Goal: Task Accomplishment & Management: Manage account settings

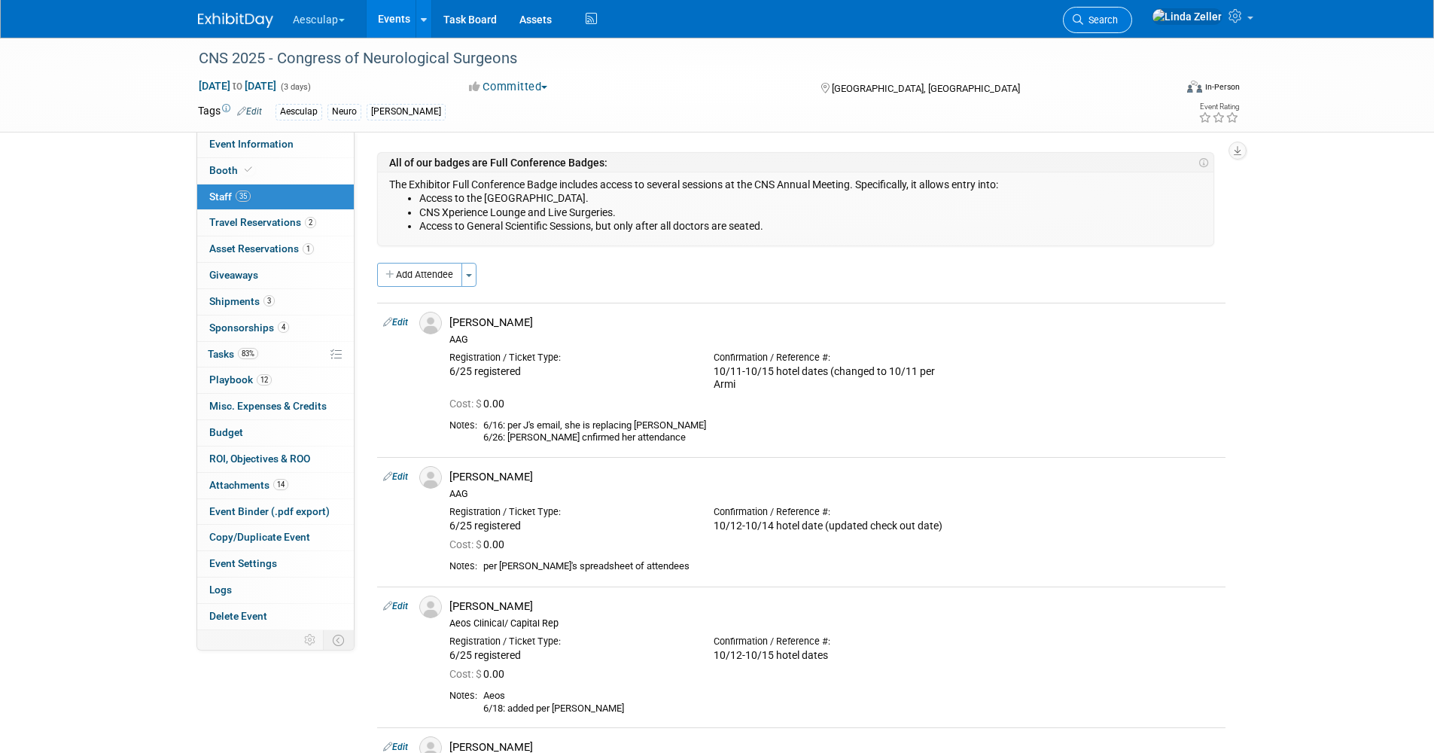
click at [1118, 21] on span "Search" at bounding box center [1100, 19] width 35 height 11
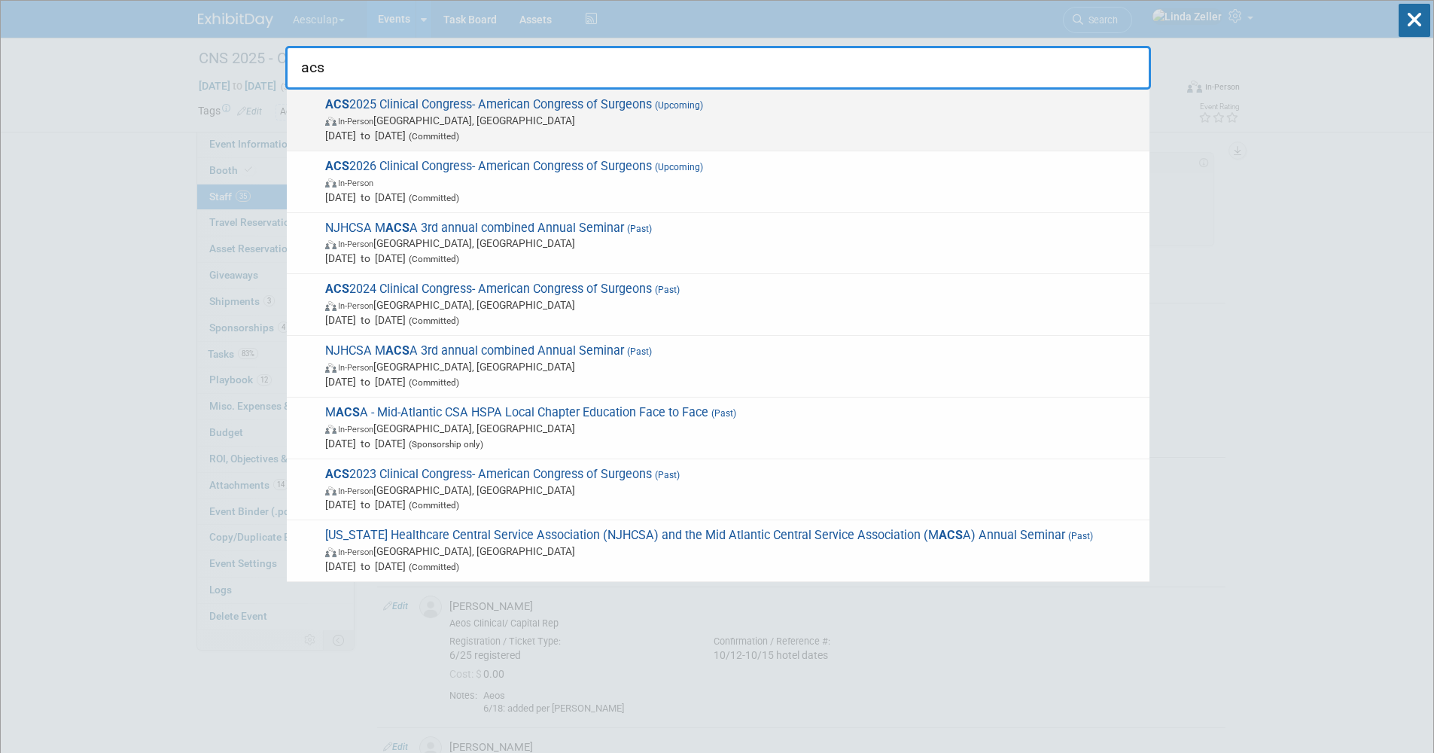
type input "acs"
click at [396, 117] on span "In-Person Chicago, IL" at bounding box center [733, 120] width 817 height 15
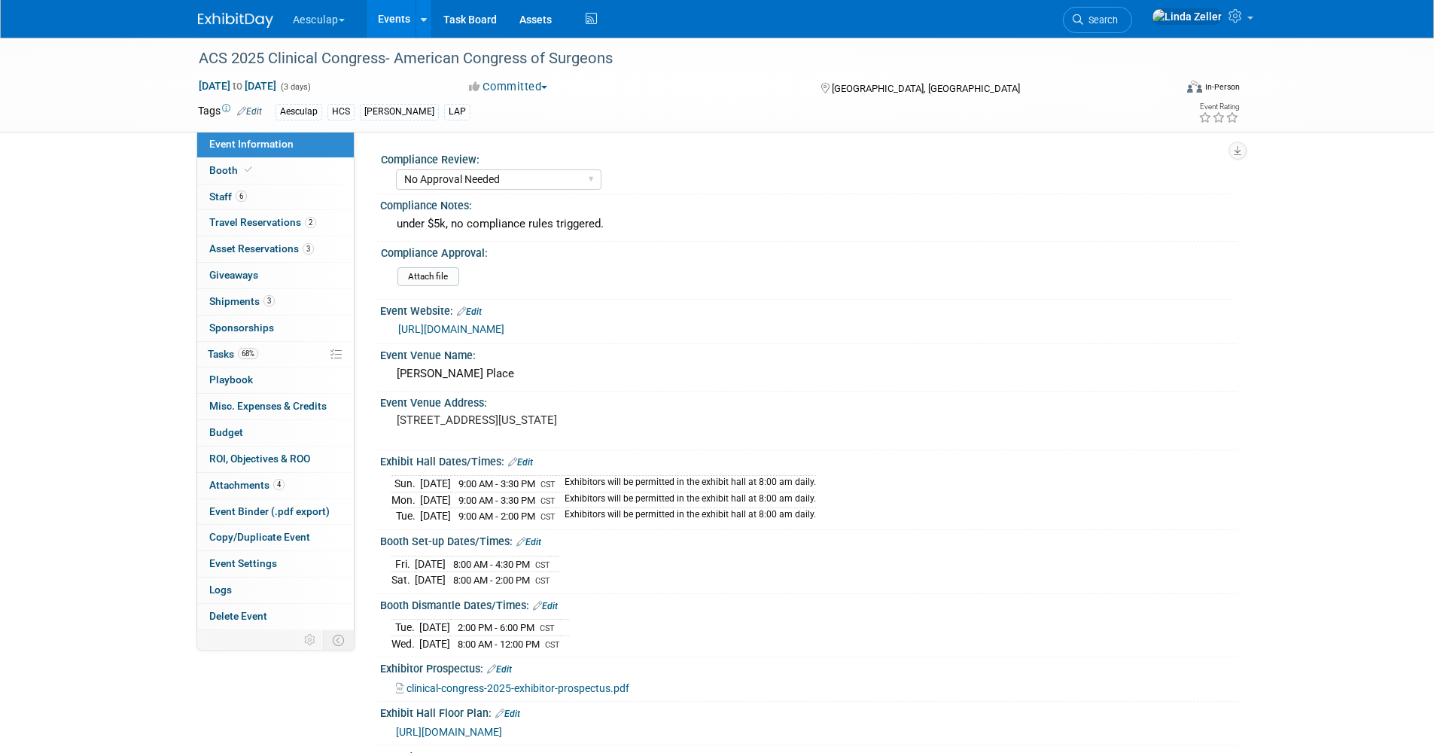
select select "No Approval Needed"
select select "HCS"
click at [251, 172] on span at bounding box center [249, 169] width 14 height 11
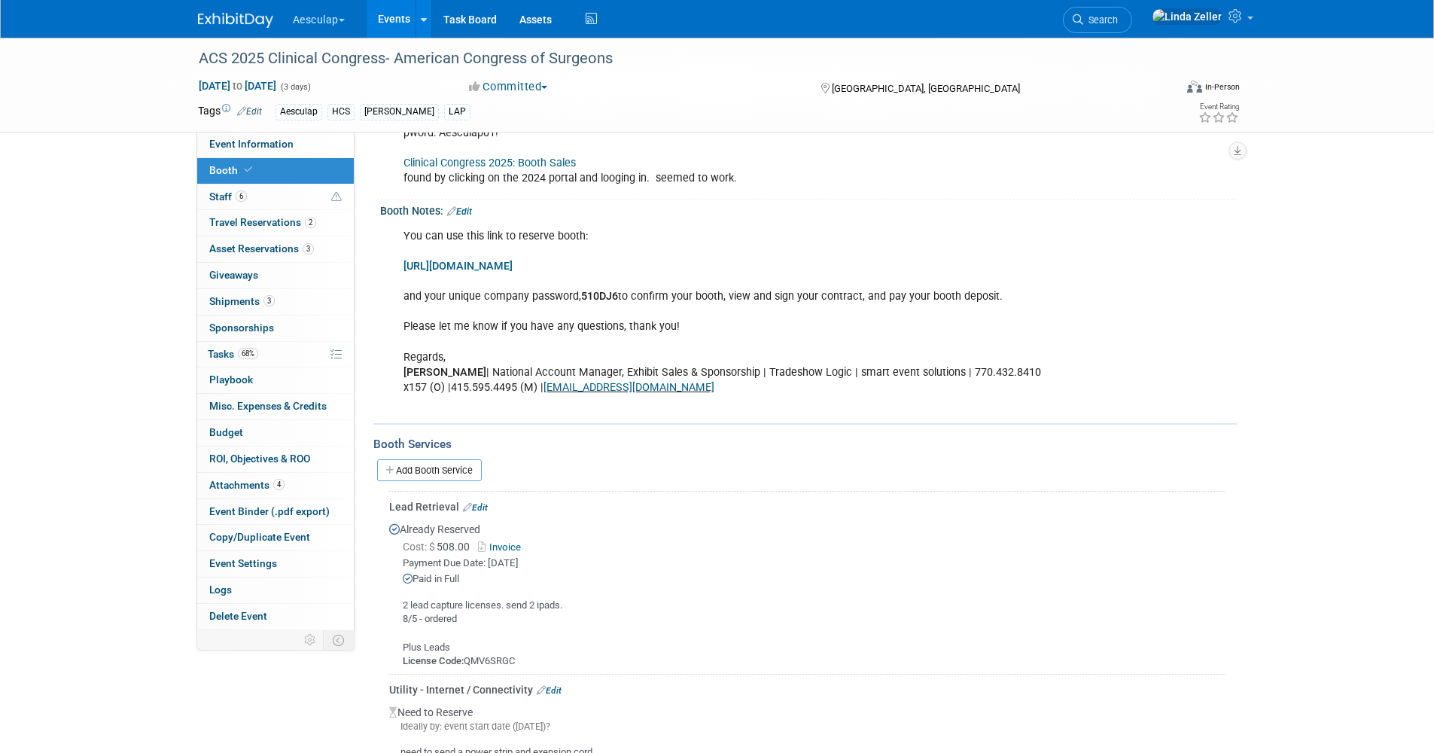
scroll to position [677, 0]
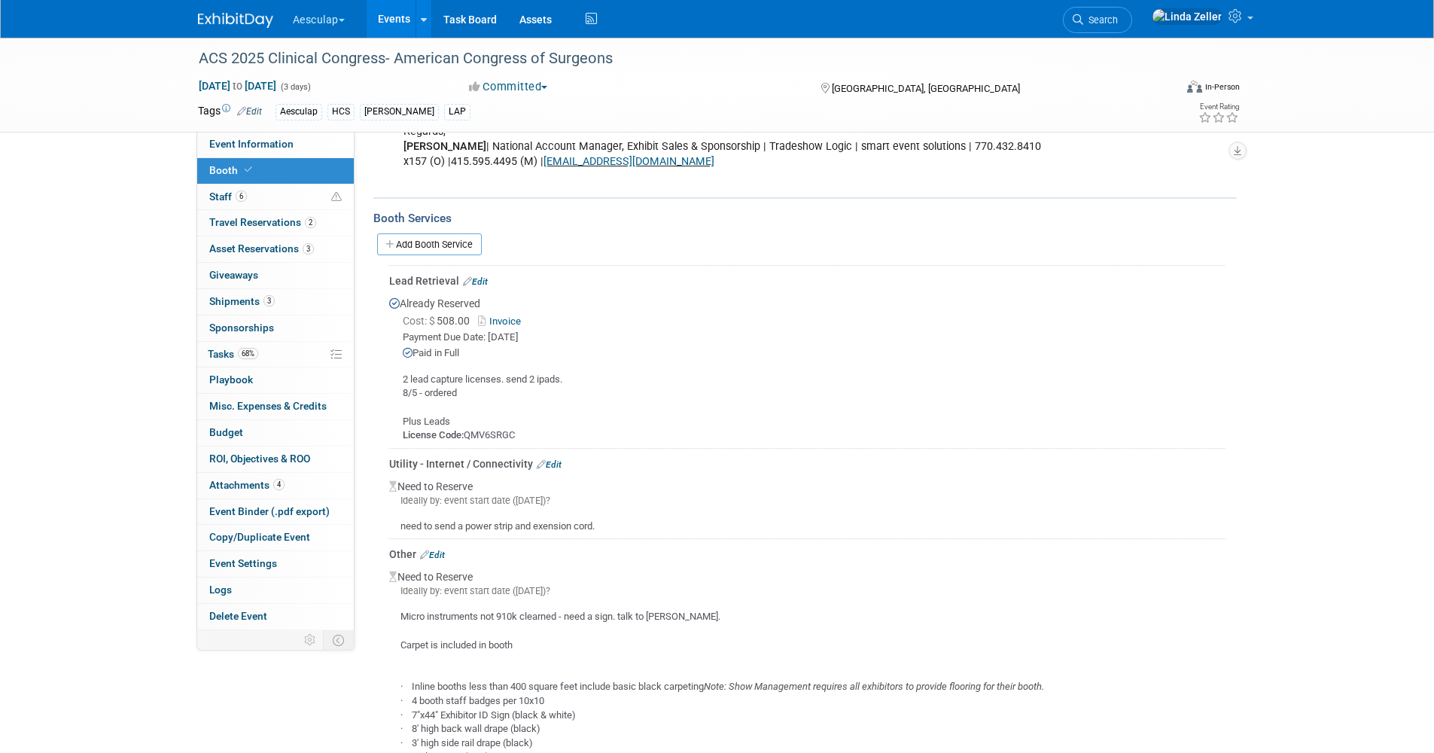
drag, startPoint x: 522, startPoint y: 433, endPoint x: 470, endPoint y: 438, distance: 52.2
click at [470, 438] on div "2 lead capture licenses. send 2 ipads. 8/5 - ordered Plus Leads License Code: Q…" at bounding box center [807, 401] width 836 height 82
drag, startPoint x: 475, startPoint y: 433, endPoint x: 138, endPoint y: 269, distance: 374.3
click at [138, 269] on div "ACS 2025 Clinical Congress- American Congress of Surgeons Oct 5, 2025 to Oct 7,…" at bounding box center [717, 308] width 1434 height 1896
click at [236, 297] on span "Shipments 3" at bounding box center [241, 301] width 65 height 12
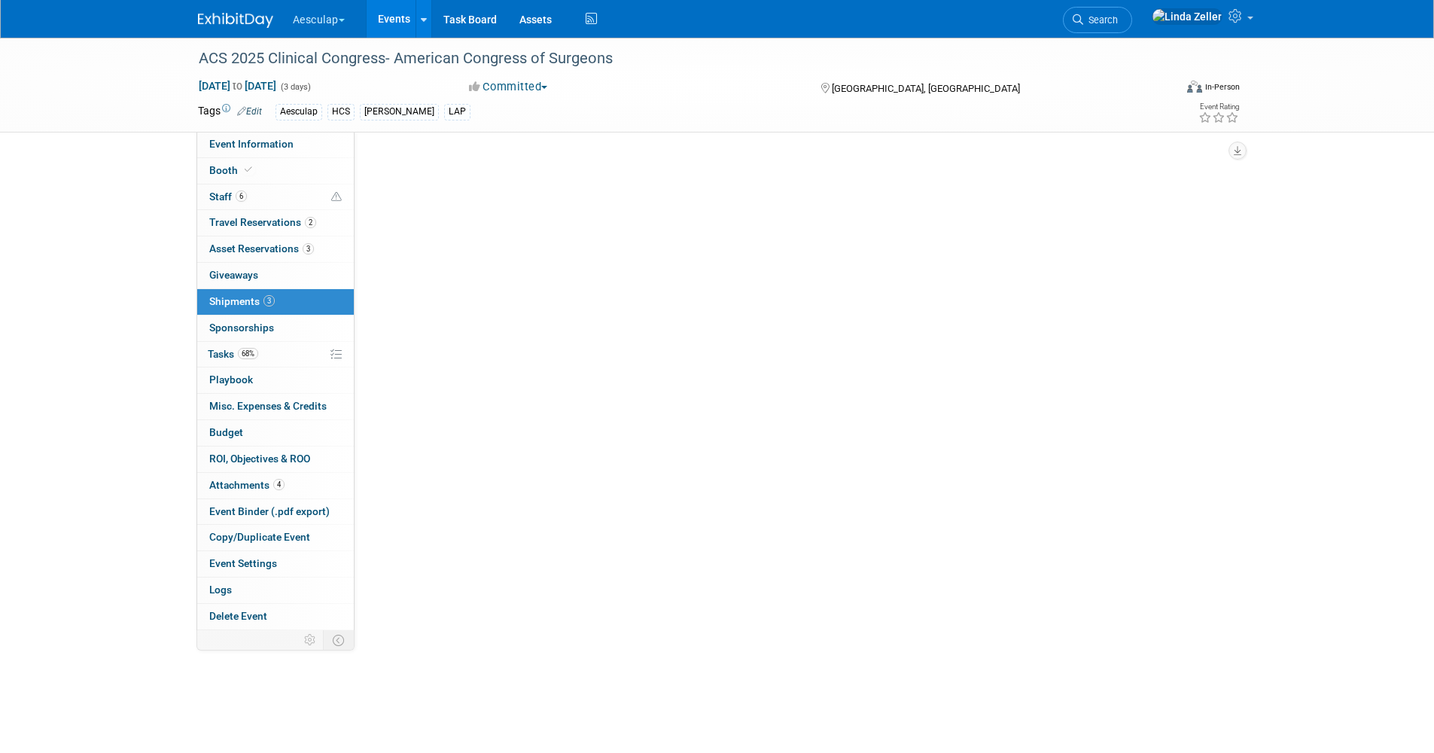
scroll to position [0, 0]
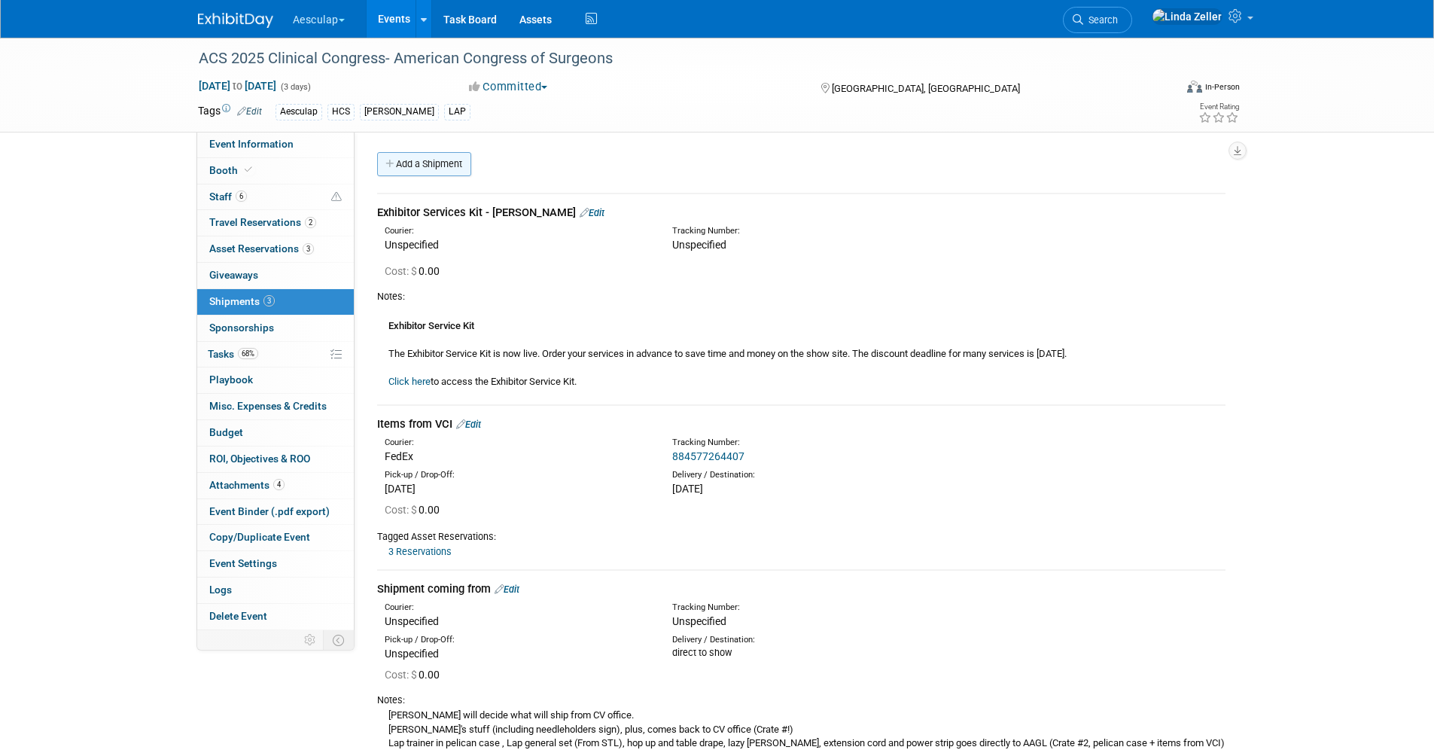
click at [440, 160] on link "Add a Shipment" at bounding box center [424, 164] width 94 height 24
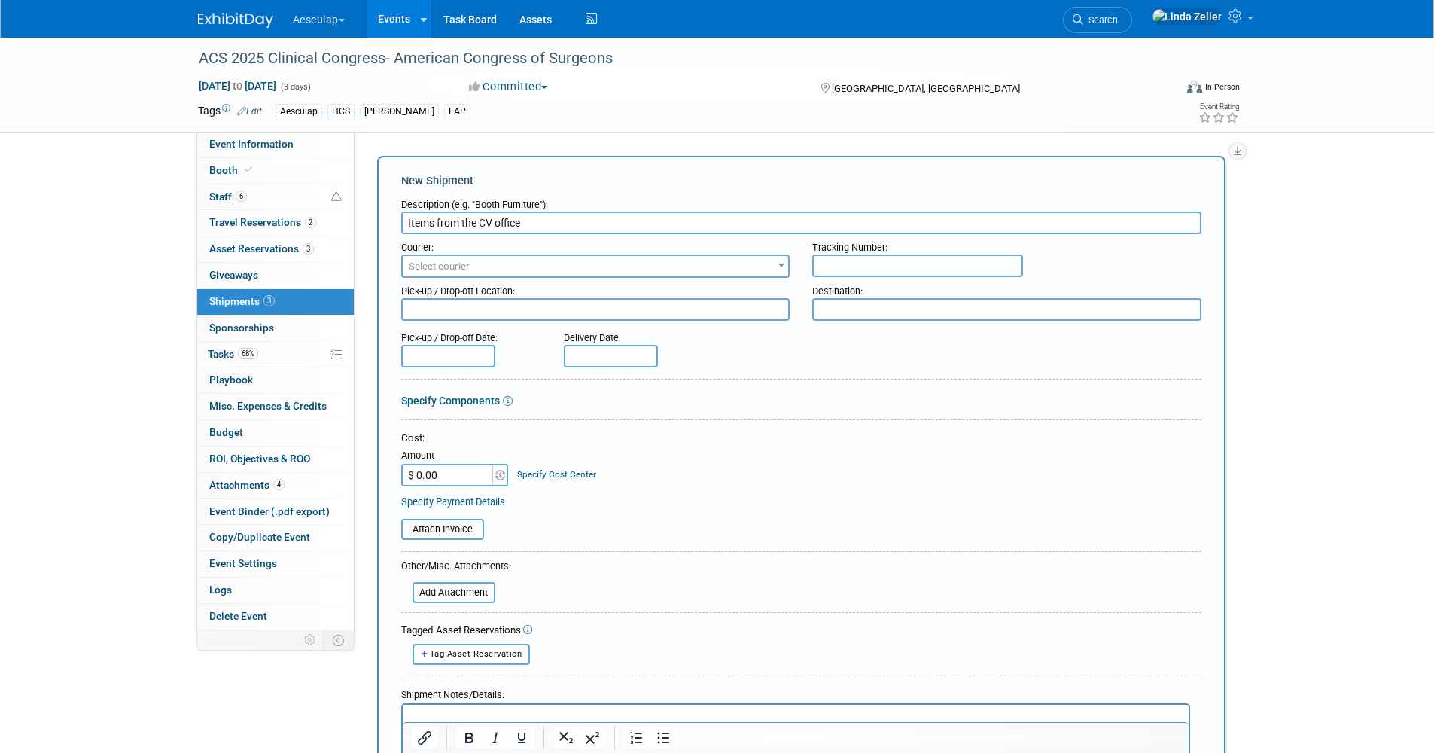
type input "Items from the CV office"
click at [477, 257] on span "Select courier" at bounding box center [596, 266] width 386 height 21
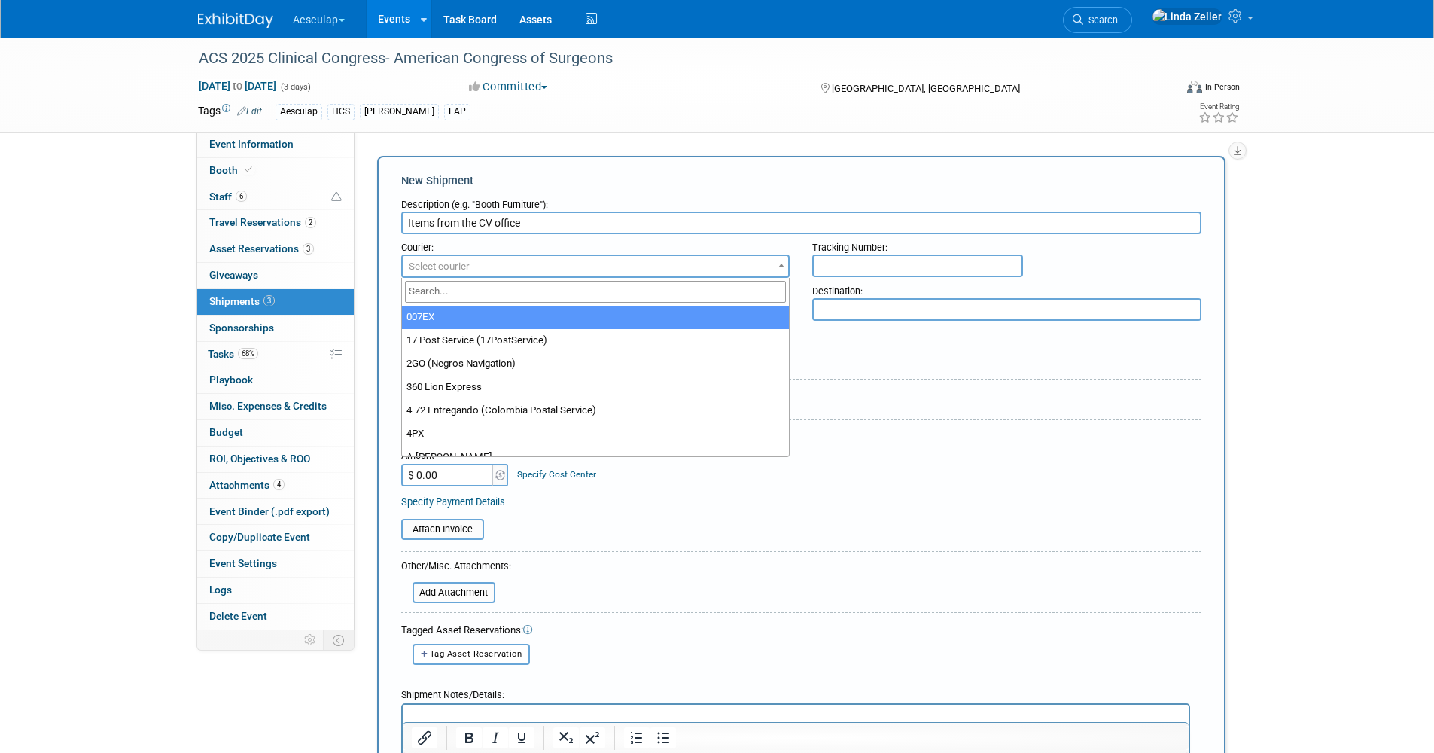
click at [476, 286] on input "search" at bounding box center [596, 292] width 382 height 22
type input "ups"
select select "508"
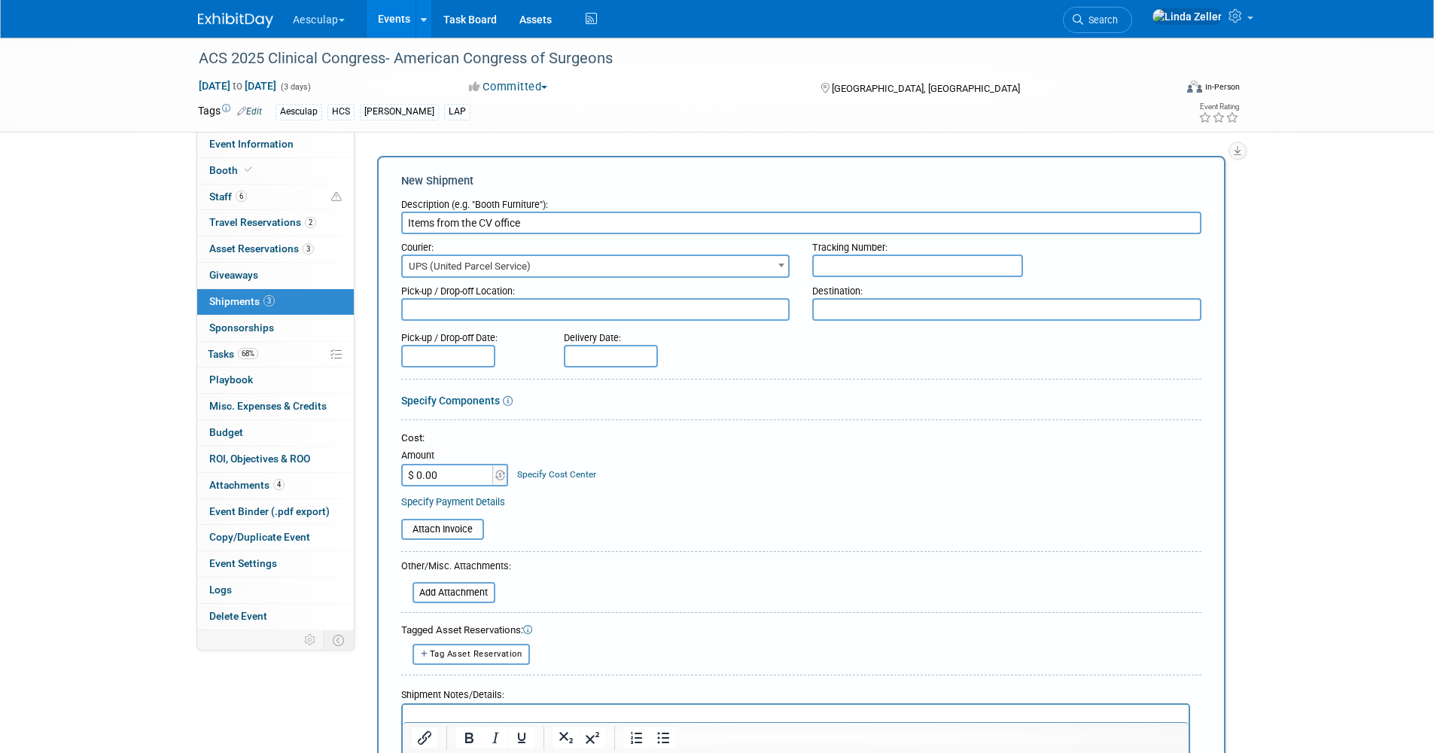
click at [839, 253] on div "Tracking Number:" at bounding box center [1006, 244] width 389 height 20
click at [833, 262] on input "text" at bounding box center [917, 265] width 211 height 23
type input "1ZA9T2700250607837"
click at [545, 308] on textarea at bounding box center [595, 309] width 389 height 23
type textarea "CV office"
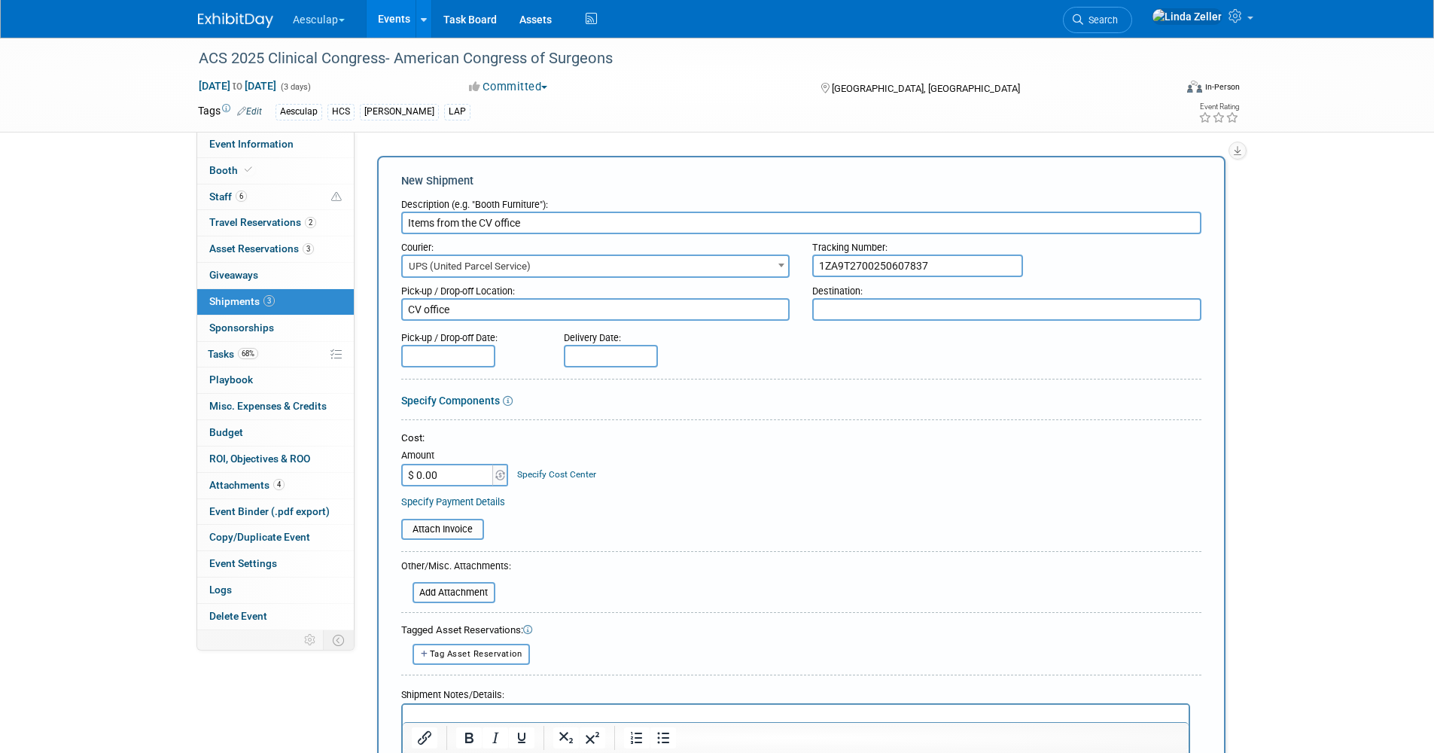
click at [826, 304] on textarea at bounding box center [1006, 309] width 389 height 23
type textarea "direct to show, McCormick Place"
click at [447, 355] on input "text" at bounding box center [448, 356] width 94 height 23
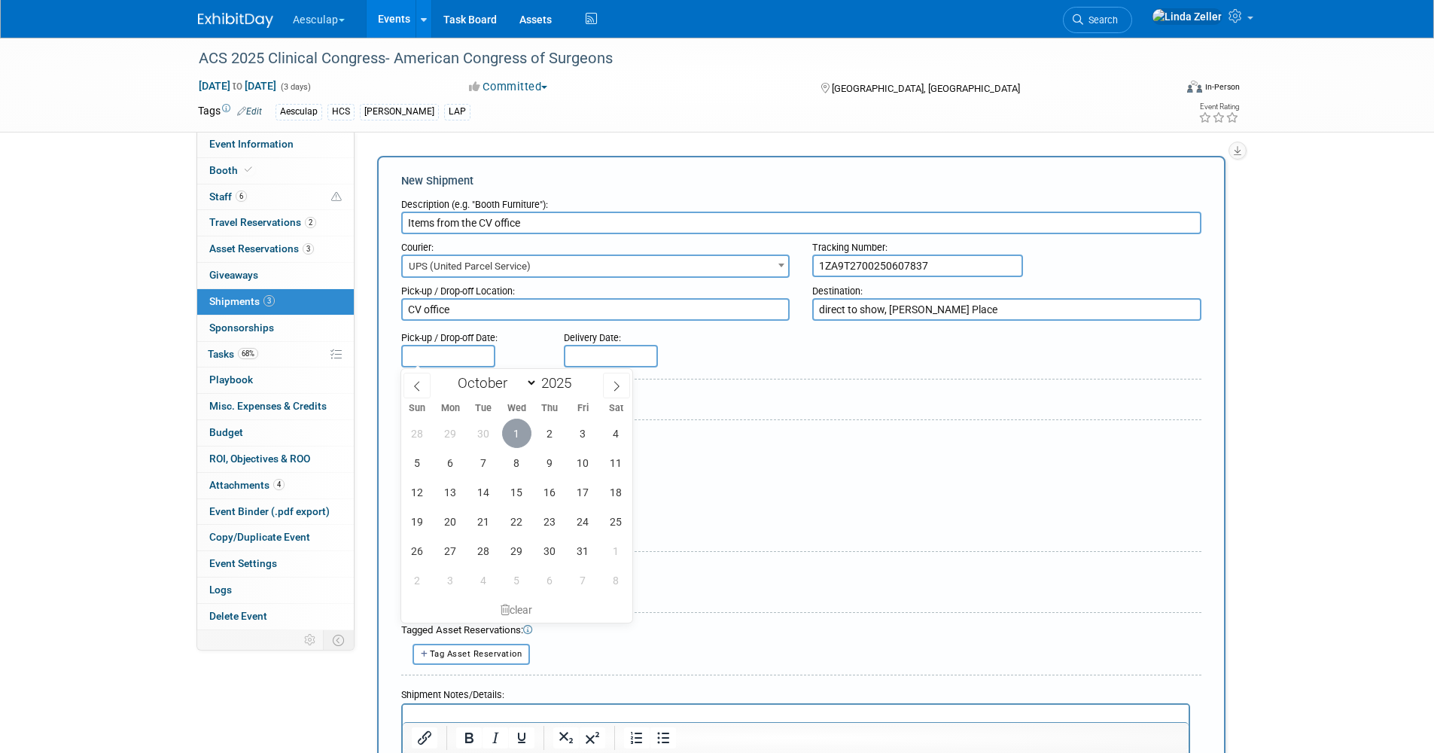
click at [516, 435] on span "1" at bounding box center [516, 432] width 29 height 29
type input "Oct 1, 2025"
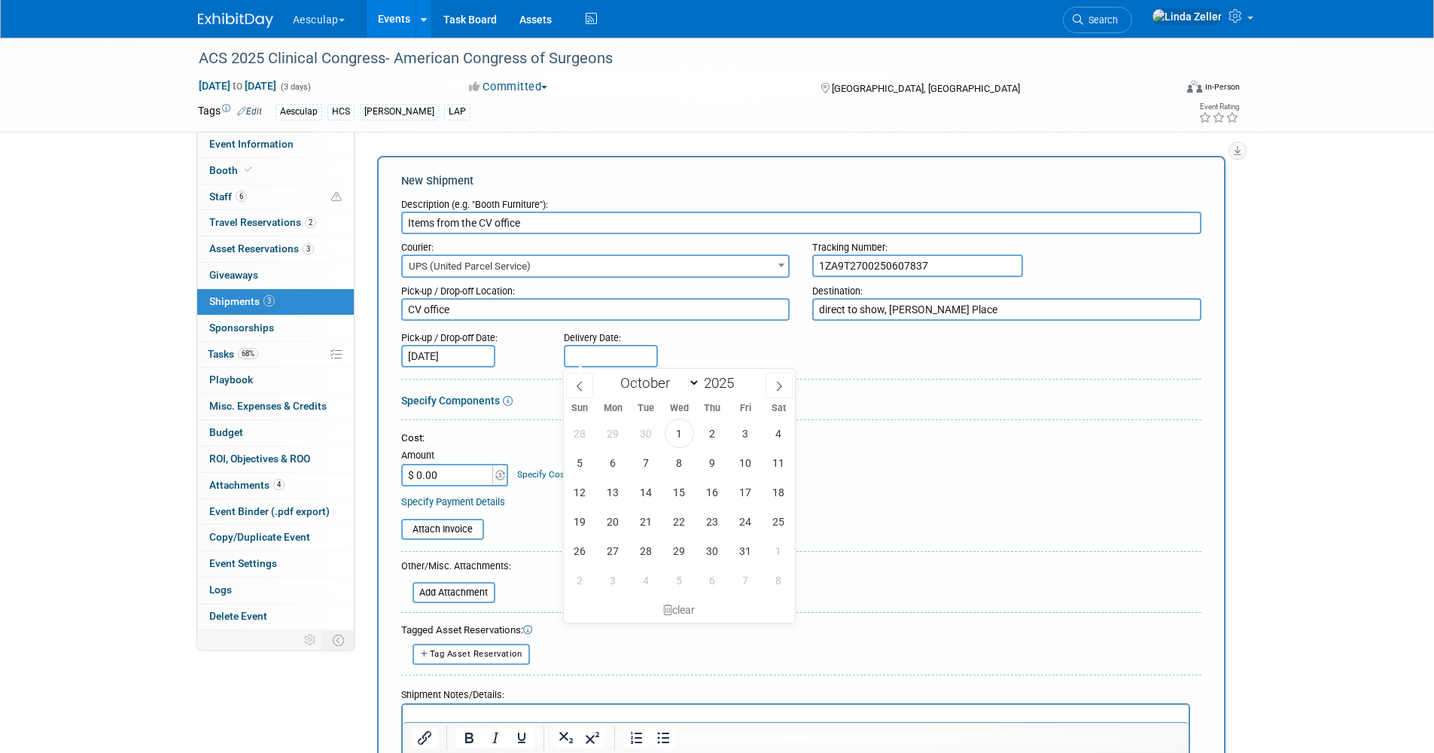
click at [582, 352] on input "text" at bounding box center [611, 356] width 94 height 23
click at [742, 432] on span "3" at bounding box center [745, 432] width 29 height 29
type input "Oct 3, 2025"
click at [505, 474] on span at bounding box center [500, 475] width 17 height 23
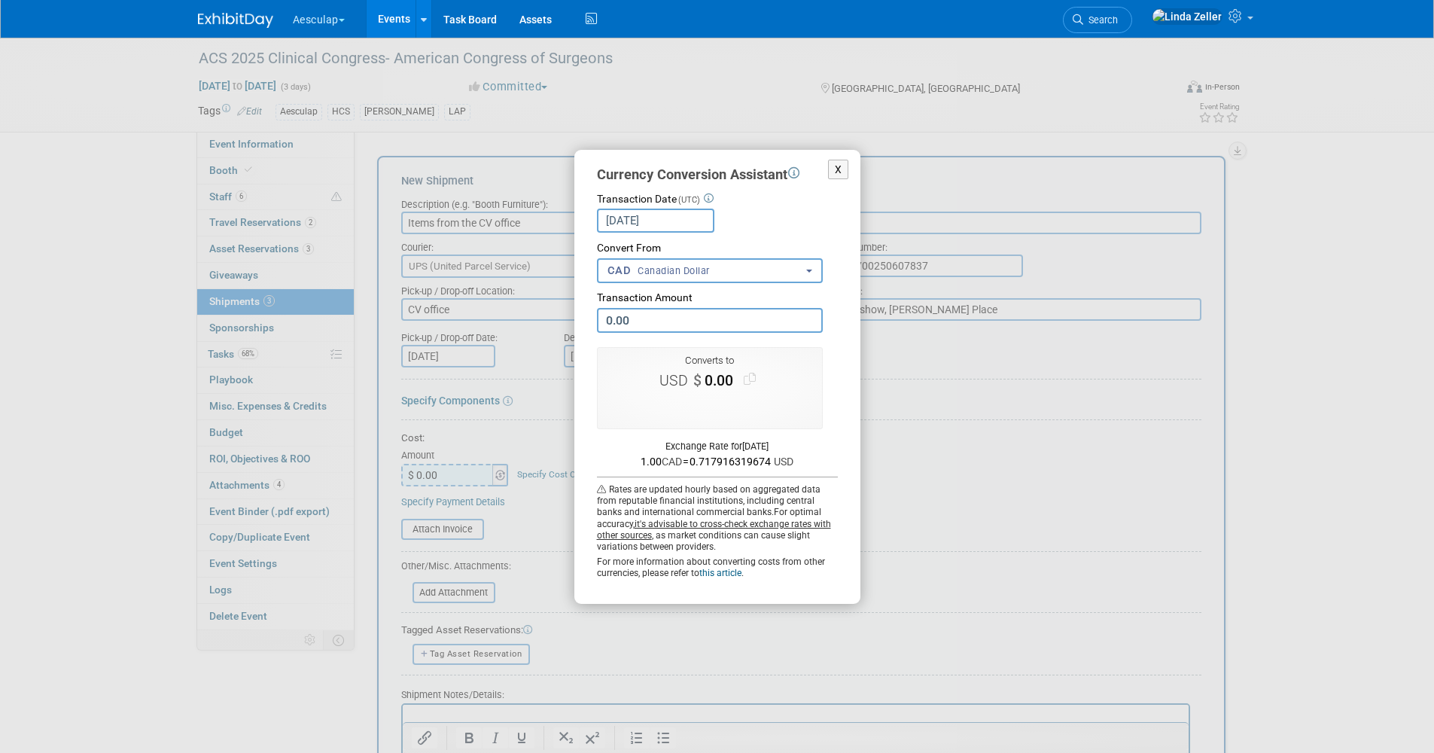
click at [505, 474] on div "X Currency Conversion Assistant Transaction Date (UTC) Oct 1, 2025 Loading Rate…" at bounding box center [717, 377] width 677 height 454
click at [516, 447] on div "X Currency Conversion Assistant Transaction Date (UTC) Oct 1, 2025 Loading Rate…" at bounding box center [717, 377] width 677 height 454
click at [836, 167] on button "X" at bounding box center [838, 170] width 21 height 20
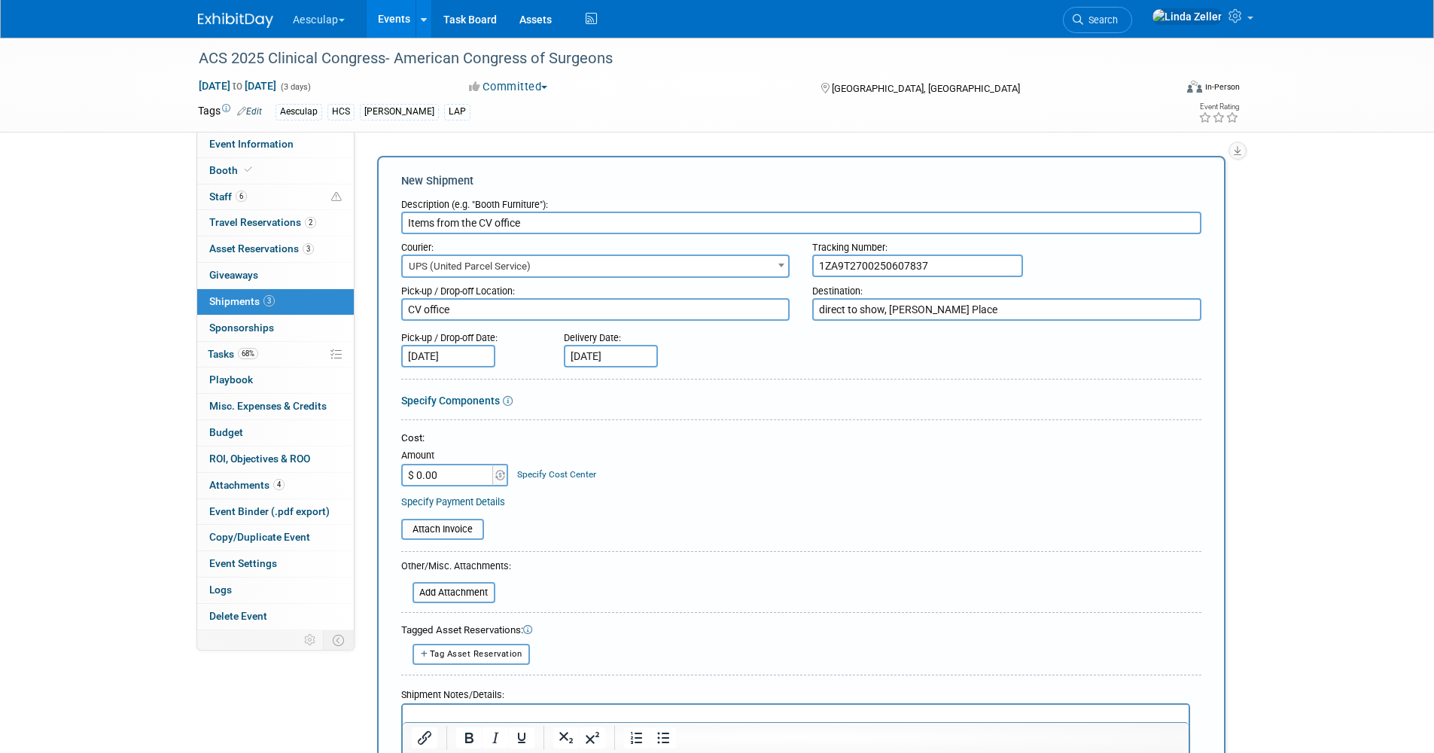
click at [434, 475] on input "$ 0.00" at bounding box center [448, 475] width 94 height 23
type input "$ 54.86"
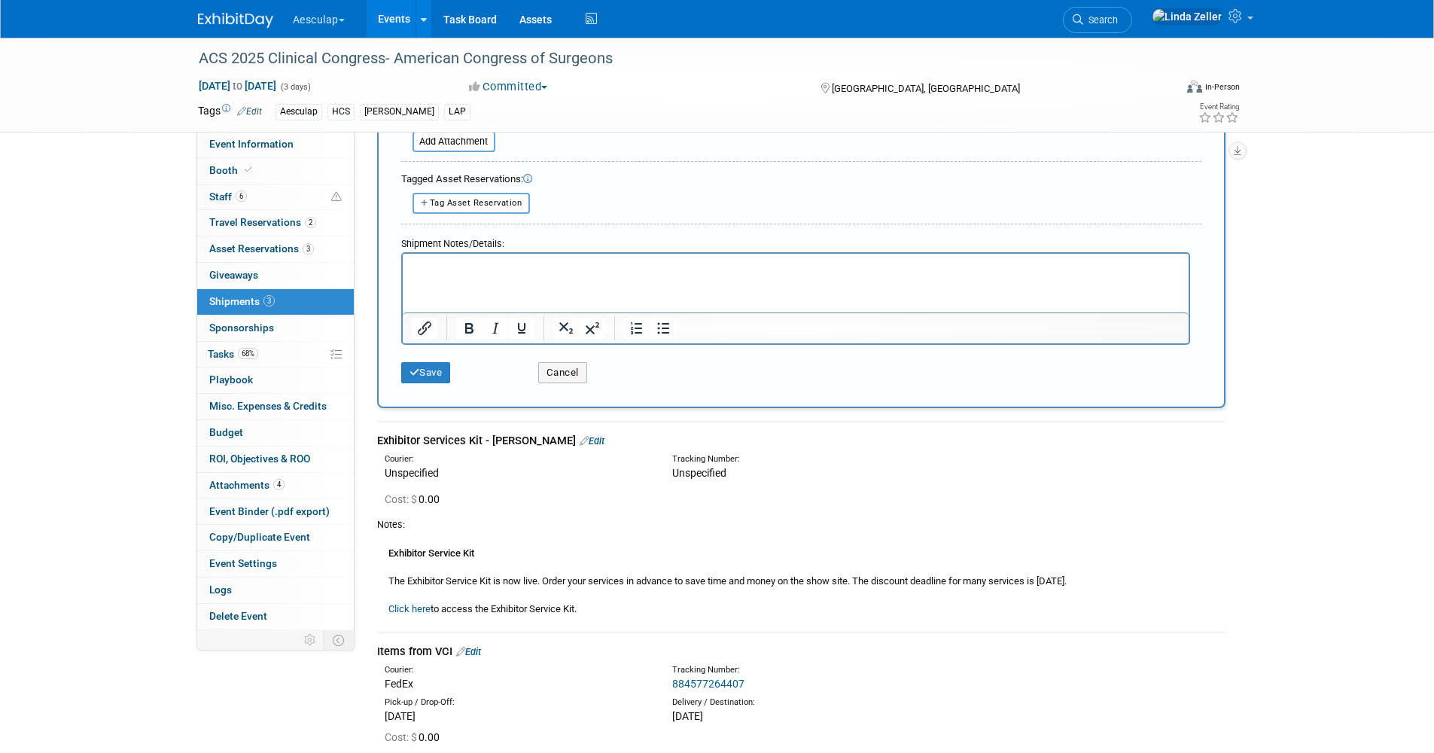
scroll to position [452, 0]
click at [419, 373] on button "Save" at bounding box center [426, 371] width 50 height 21
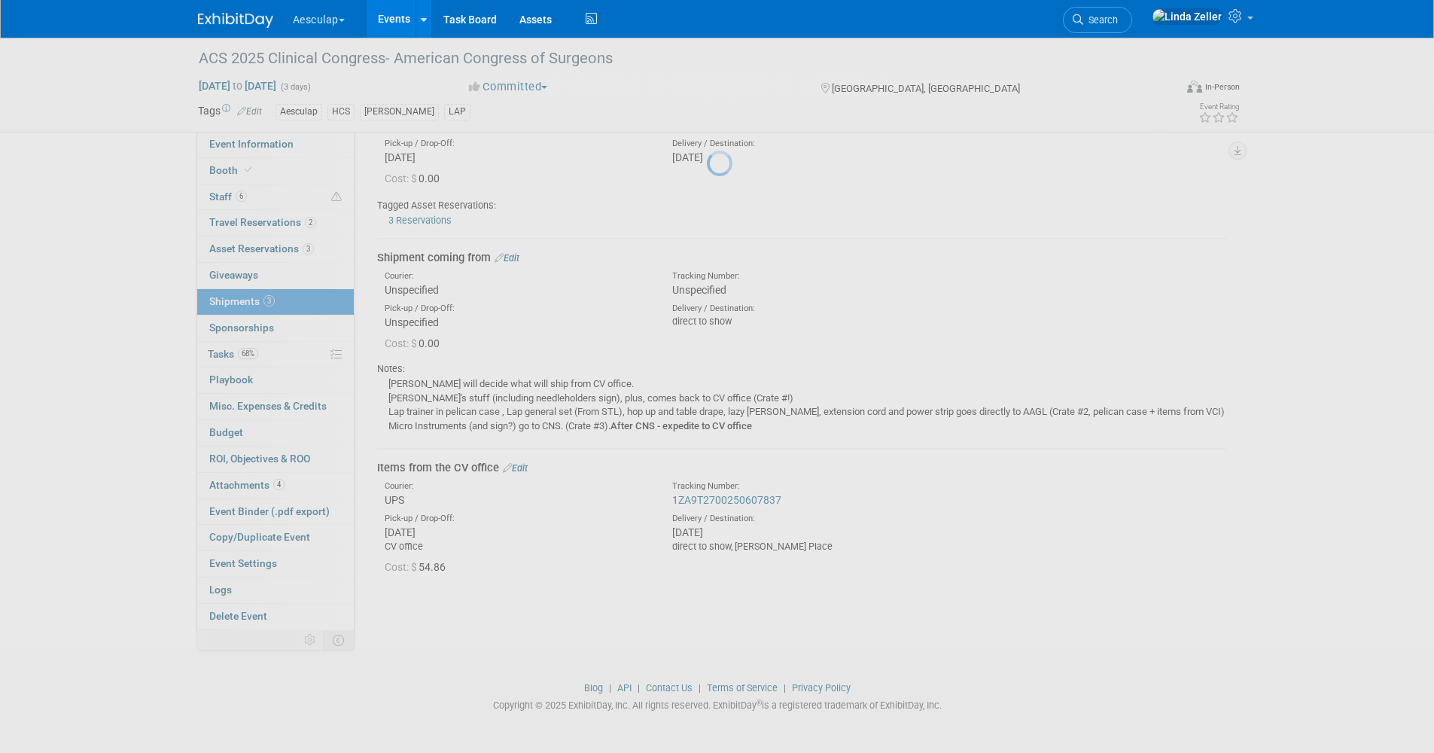
scroll to position [331, 0]
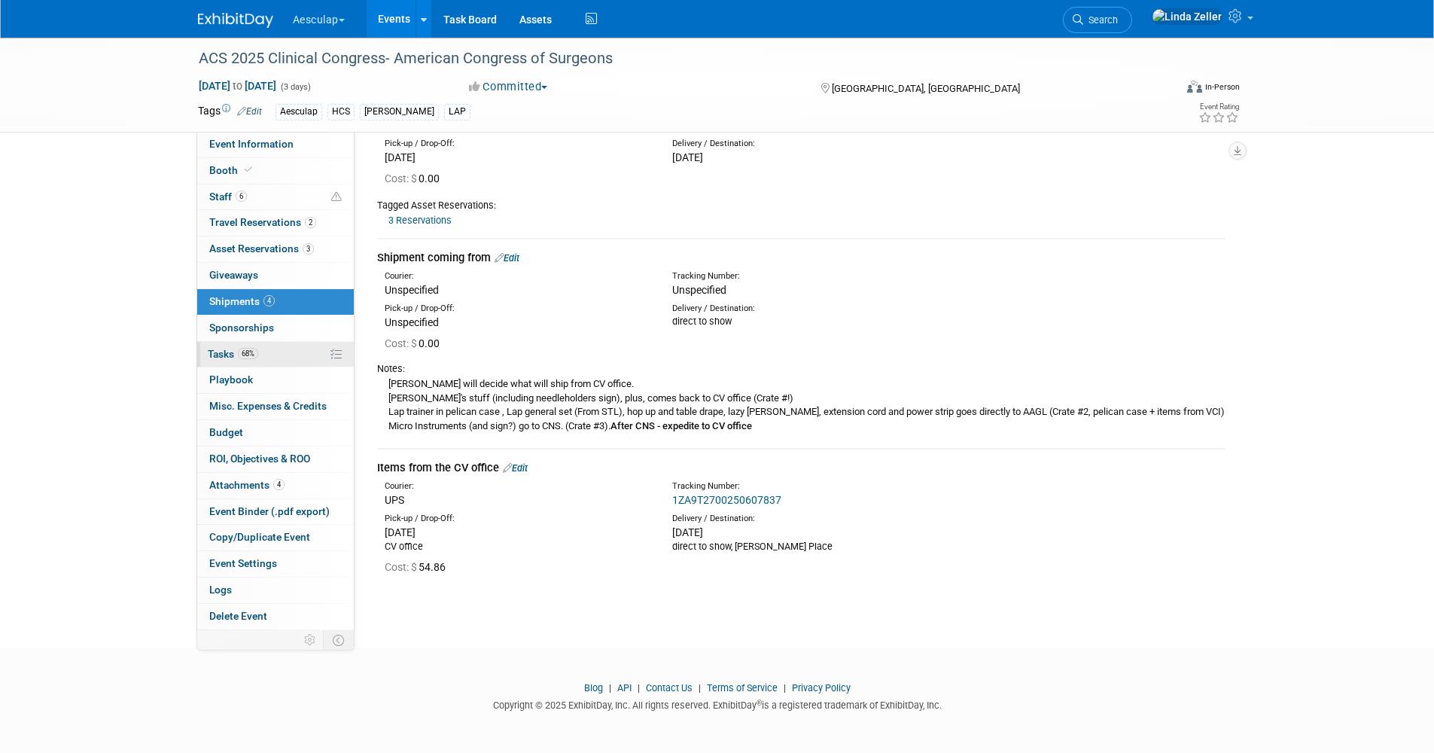
click at [214, 355] on span "Tasks 68%" at bounding box center [233, 354] width 50 height 12
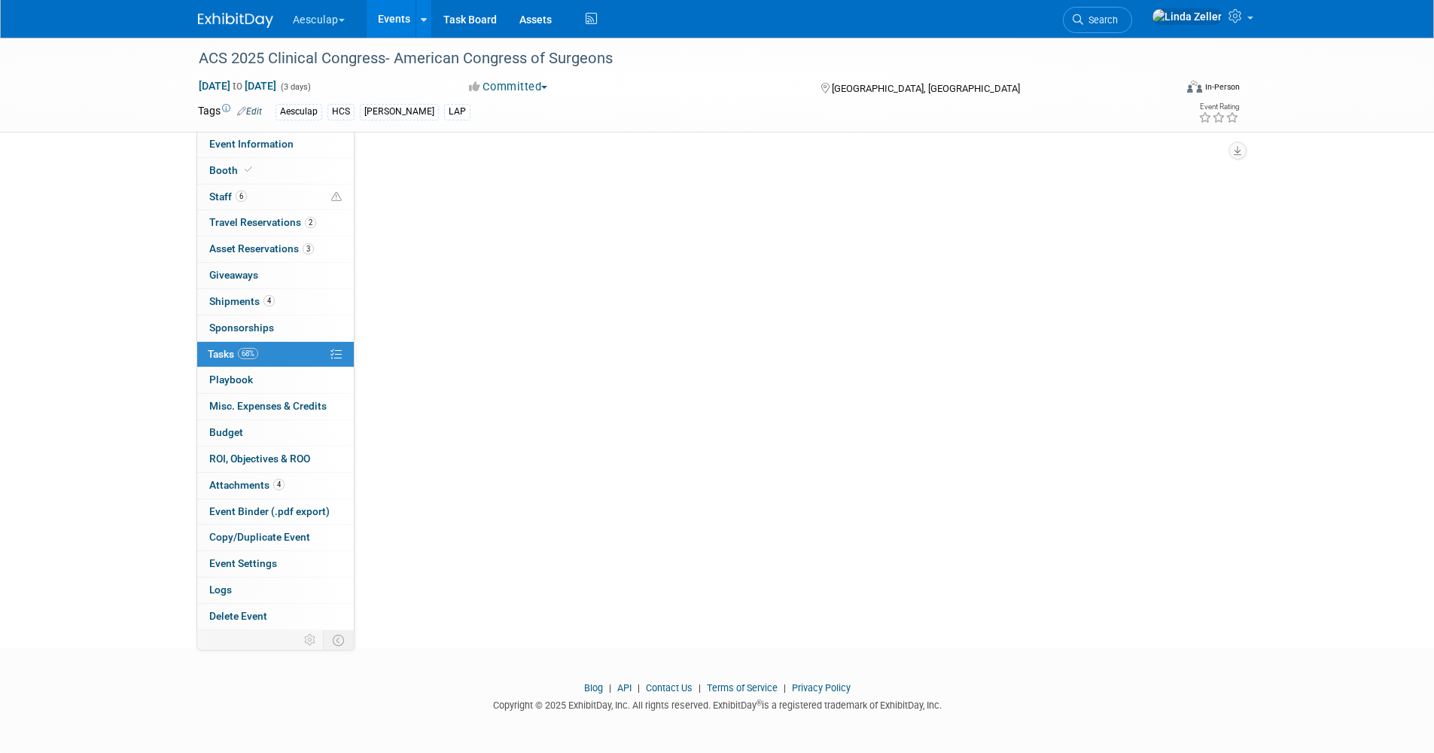
scroll to position [0, 0]
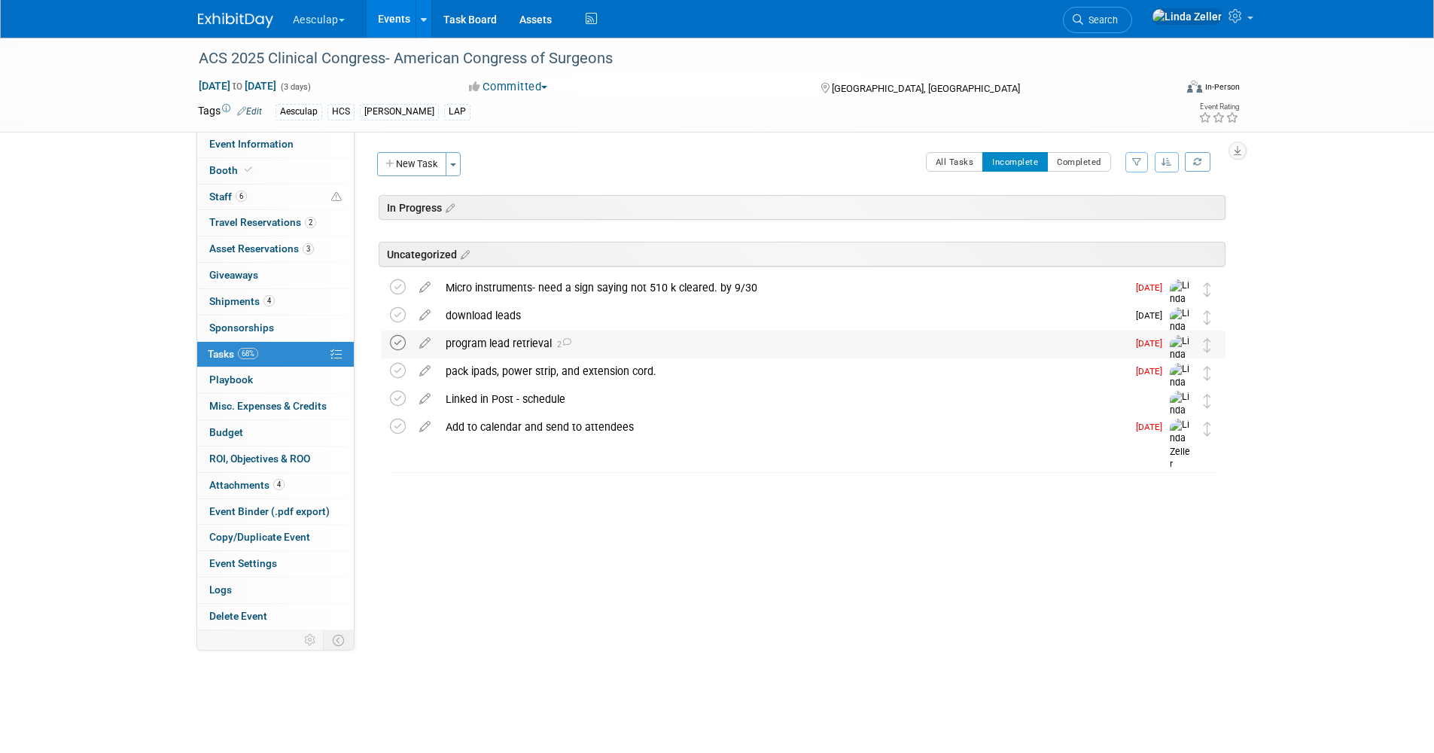
click at [398, 342] on icon at bounding box center [398, 343] width 16 height 16
click at [395, 284] on icon at bounding box center [398, 287] width 16 height 16
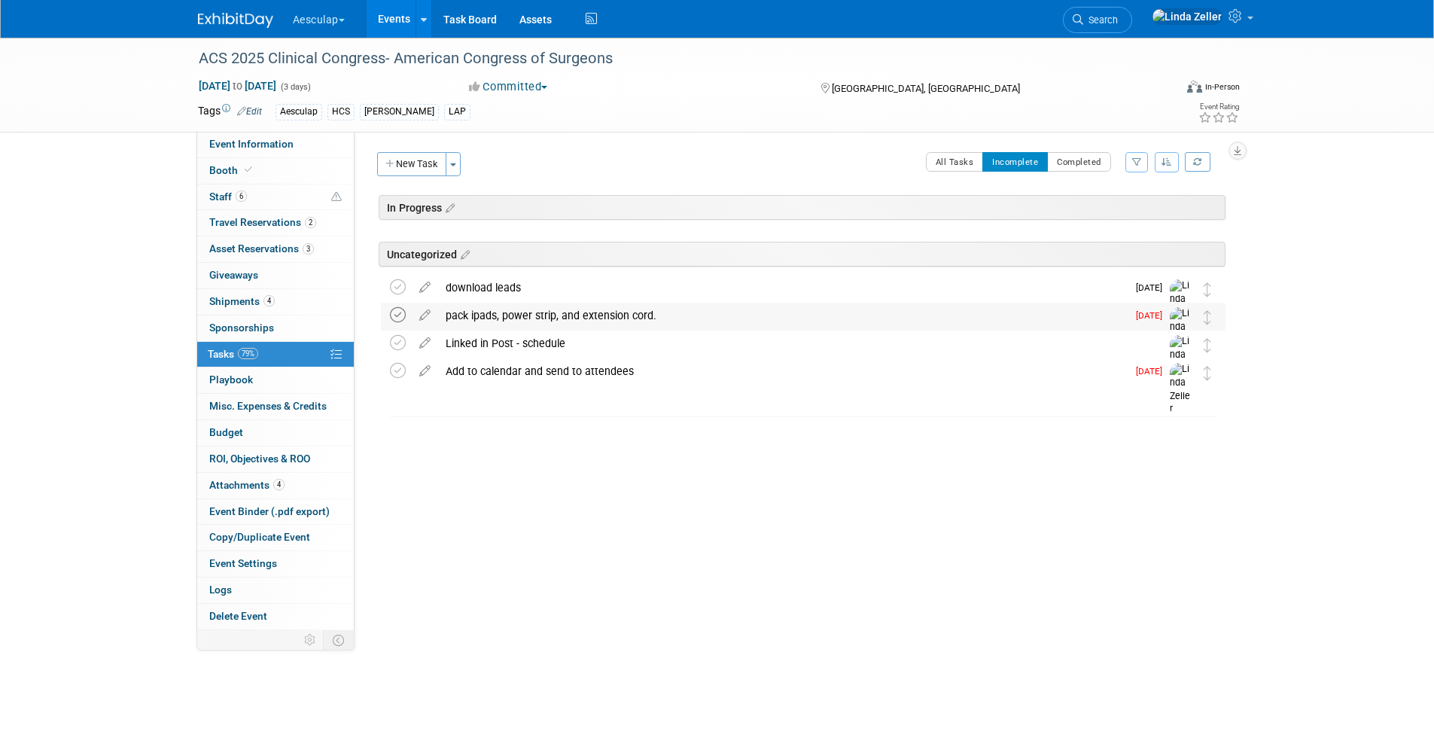
click at [395, 314] on icon at bounding box center [398, 315] width 16 height 16
click at [396, 315] on icon at bounding box center [398, 315] width 16 height 16
click at [397, 317] on icon at bounding box center [398, 315] width 16 height 16
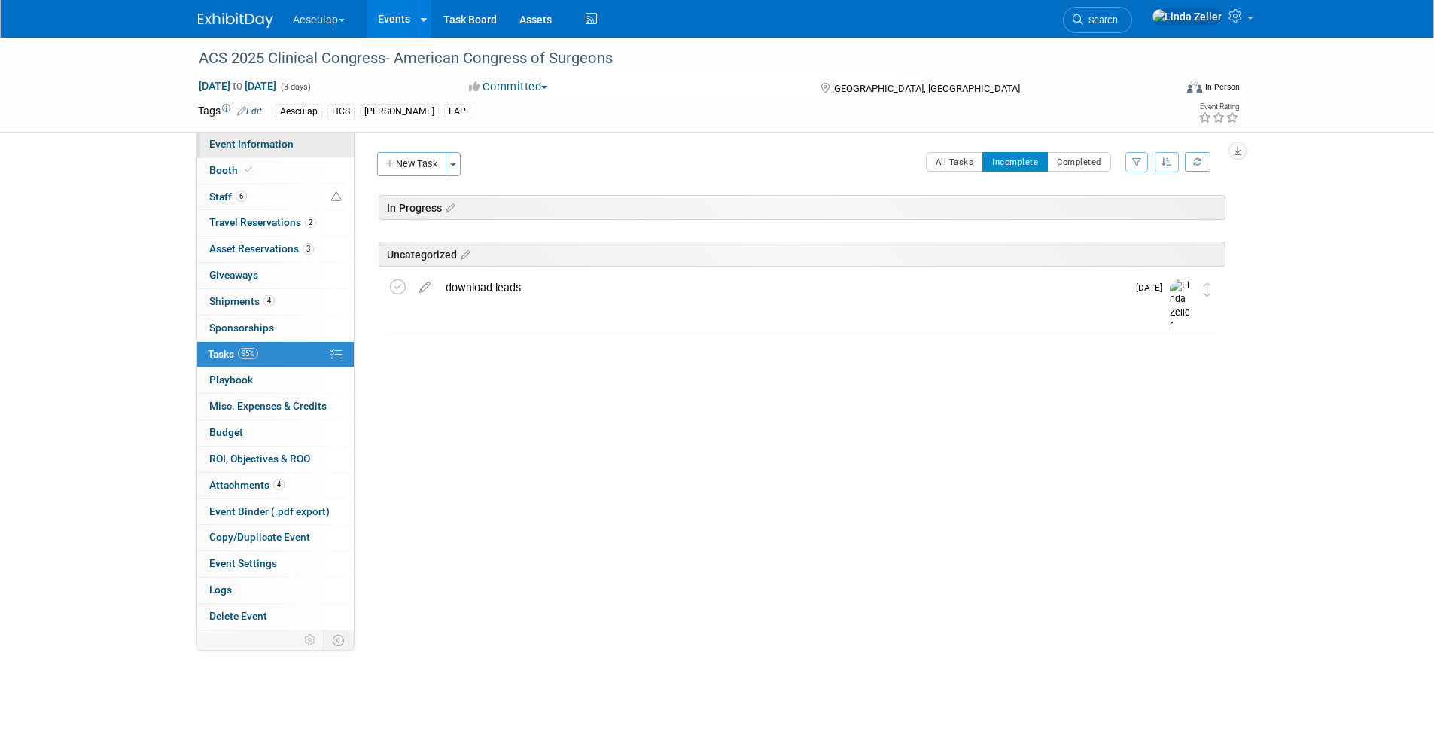
click at [233, 138] on span "Event Information" at bounding box center [251, 144] width 84 height 12
select select "No Approval Needed"
select select "HCS"
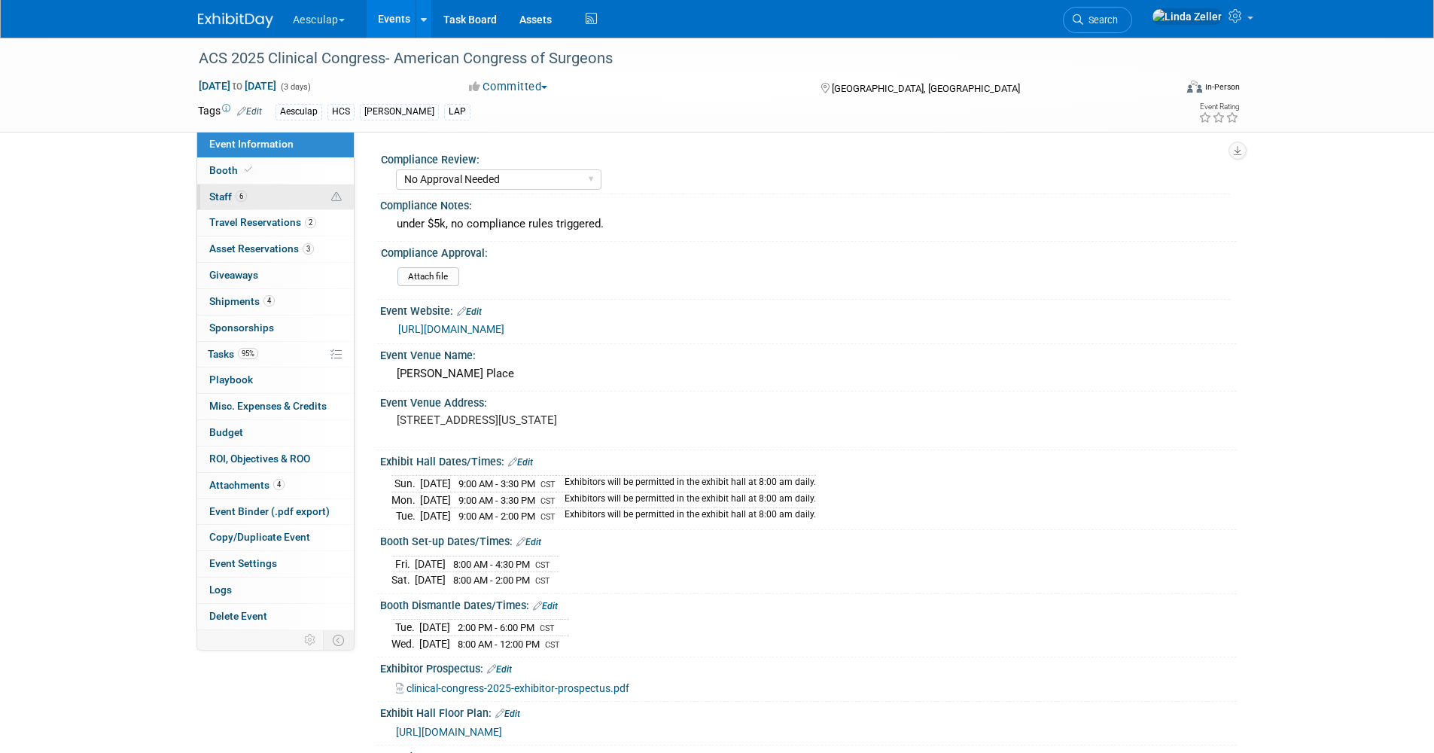
click at [224, 199] on span "Staff 6" at bounding box center [228, 196] width 38 height 12
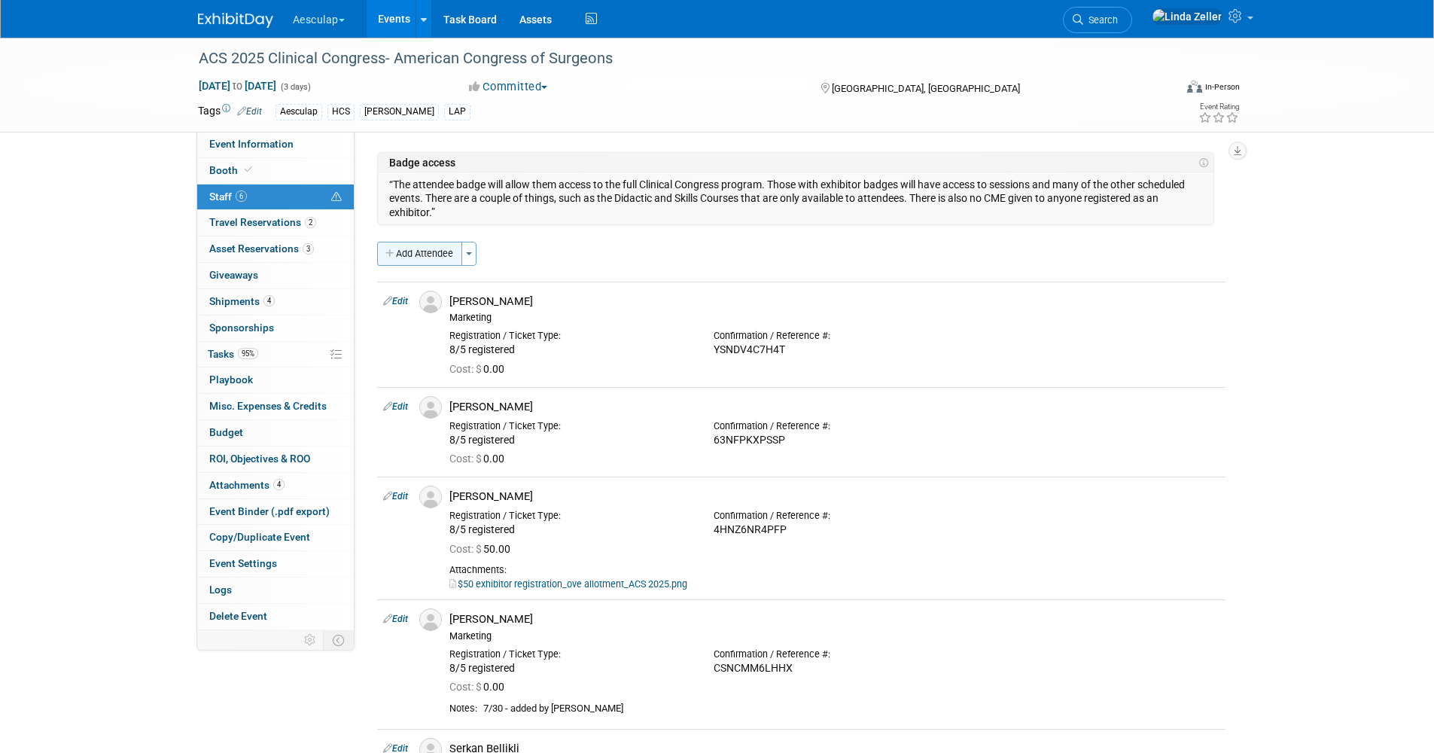
click at [422, 251] on button "Add Attendee" at bounding box center [419, 254] width 85 height 24
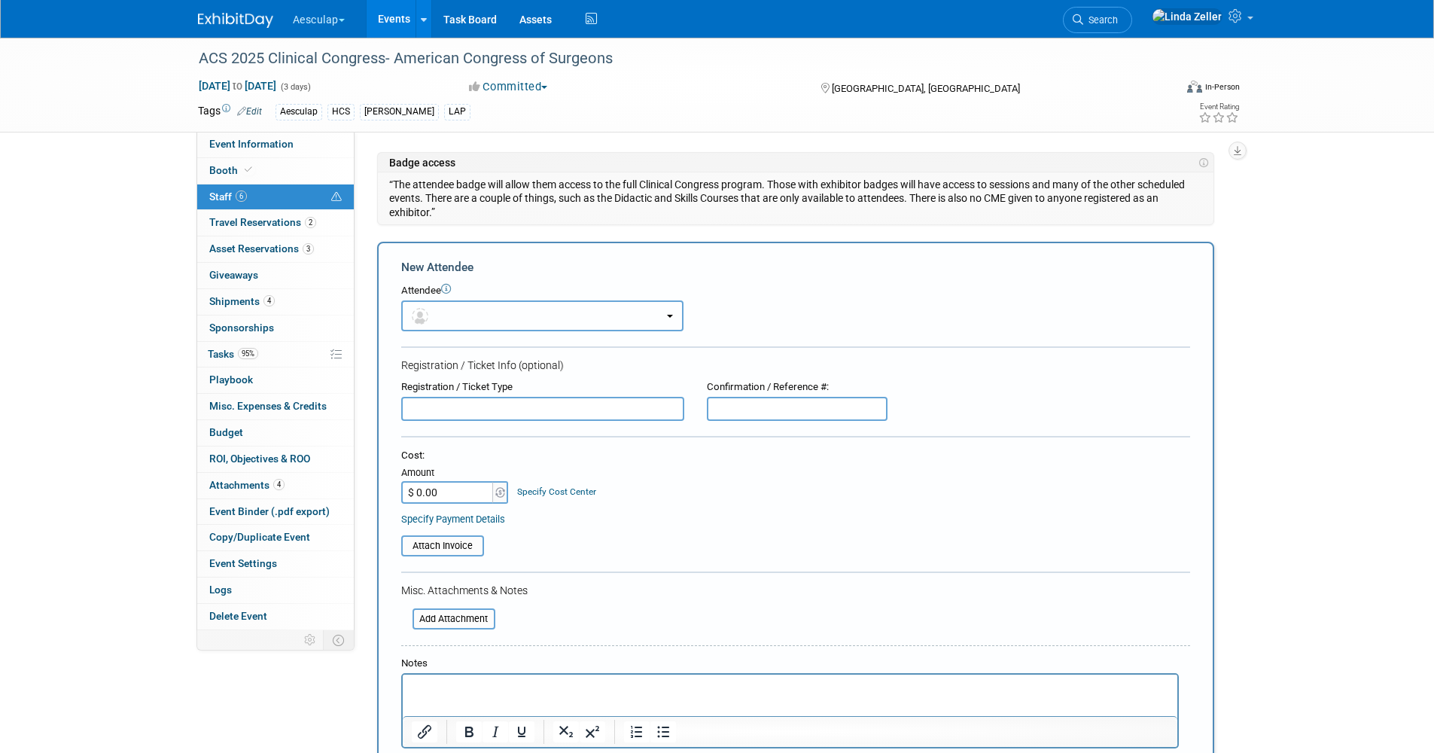
click at [433, 312] on button "button" at bounding box center [542, 315] width 282 height 31
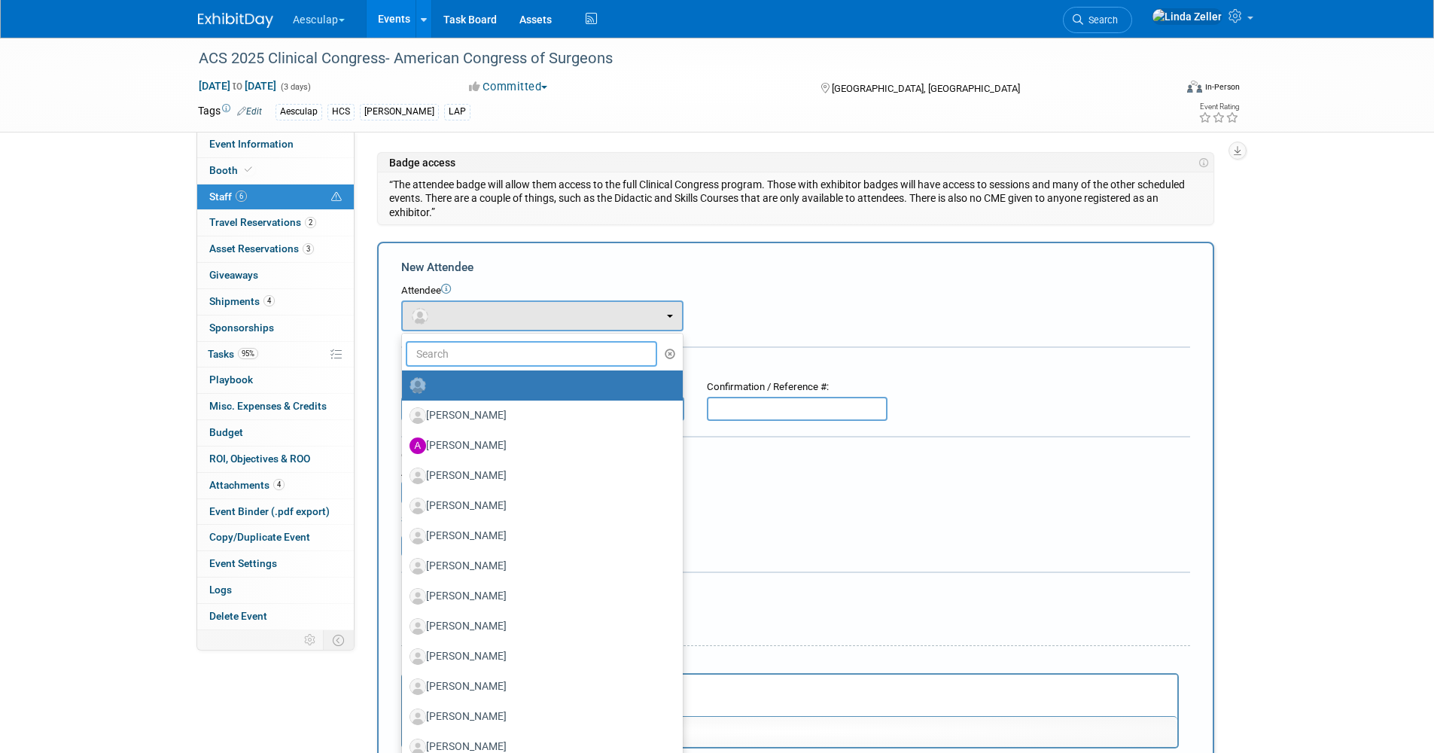
click at [436, 348] on input "text" at bounding box center [532, 354] width 252 height 26
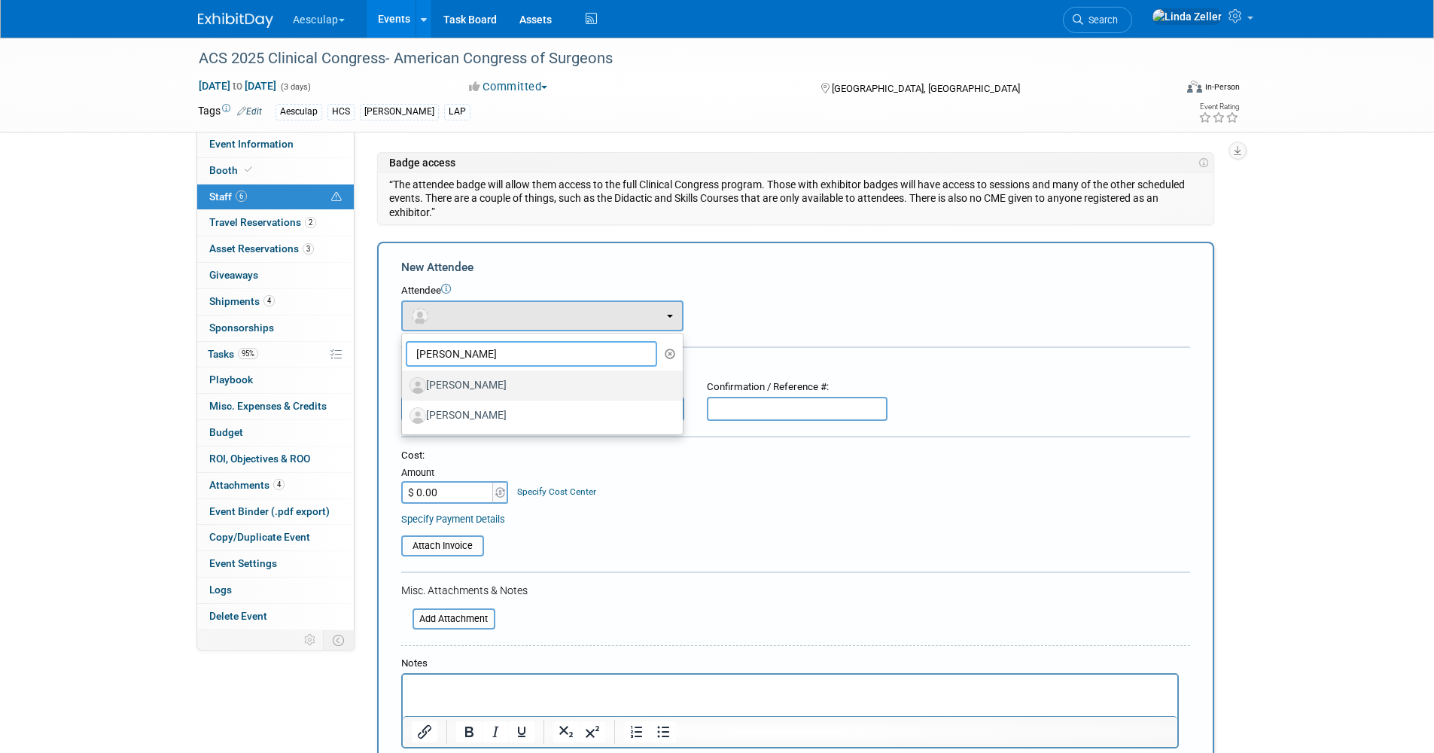
type input "tom"
click at [440, 385] on label "[PERSON_NAME]" at bounding box center [538, 385] width 258 height 24
click at [404, 385] on input "[PERSON_NAME]" at bounding box center [399, 384] width 10 height 10
select select "26d24978-3fea-472c-bb4f-0101d7092ebd"
select select "4"
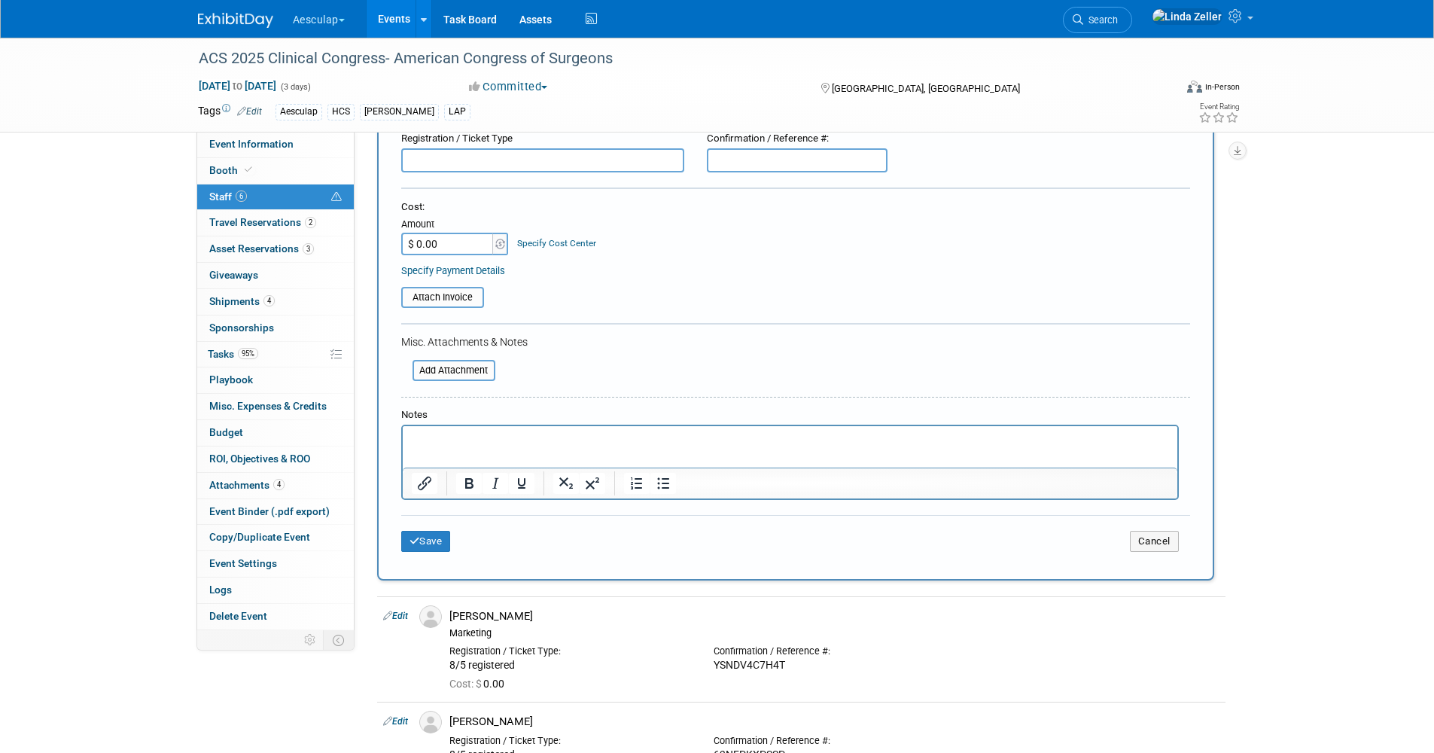
scroll to position [301, 0]
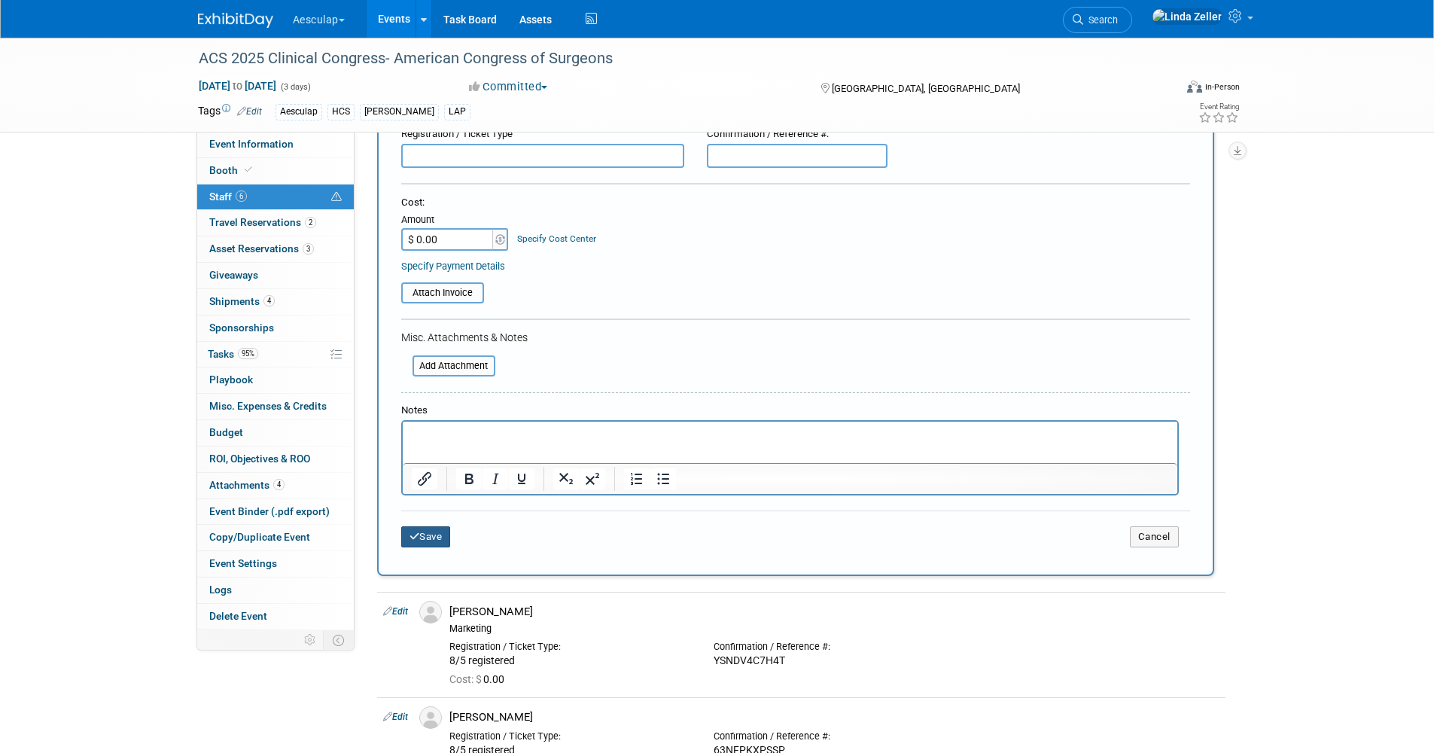
click at [421, 535] on button "Save" at bounding box center [426, 536] width 50 height 21
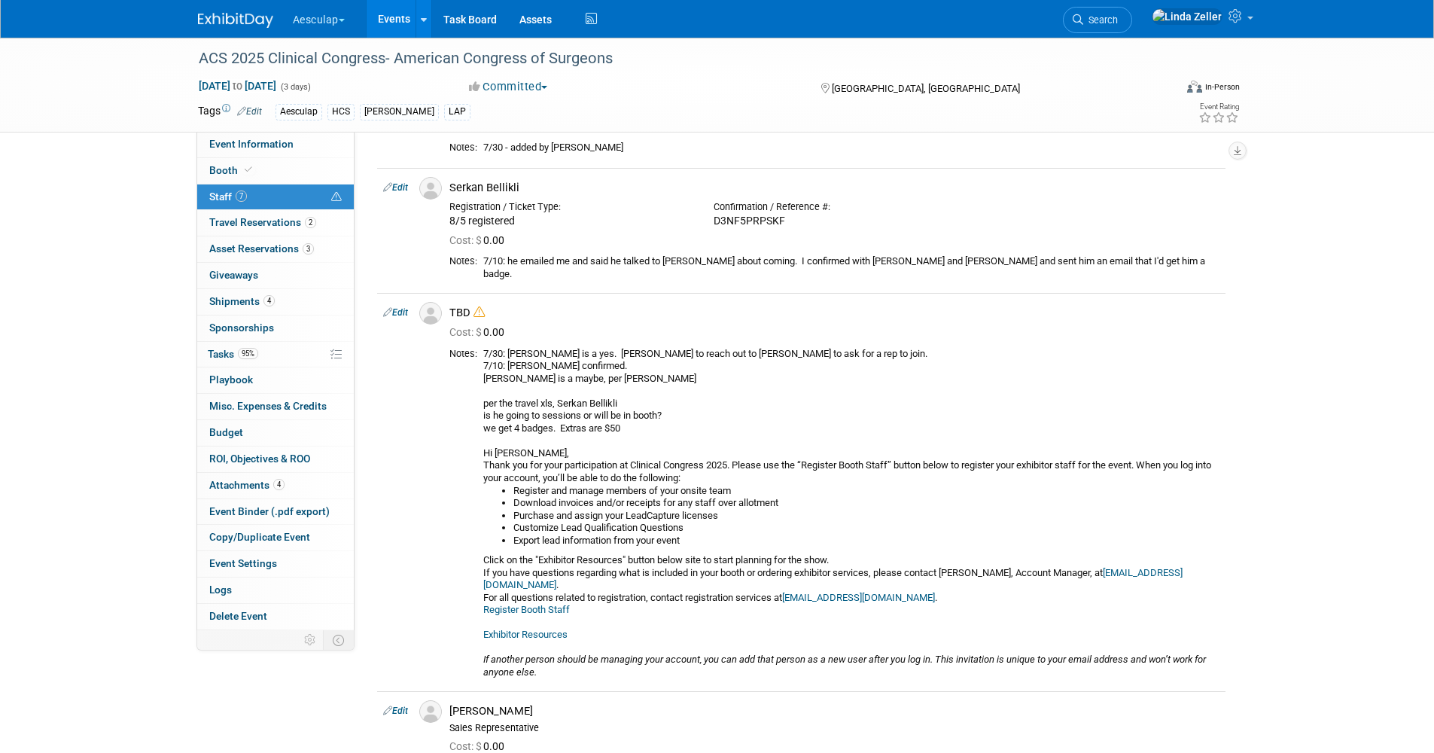
scroll to position [602, 0]
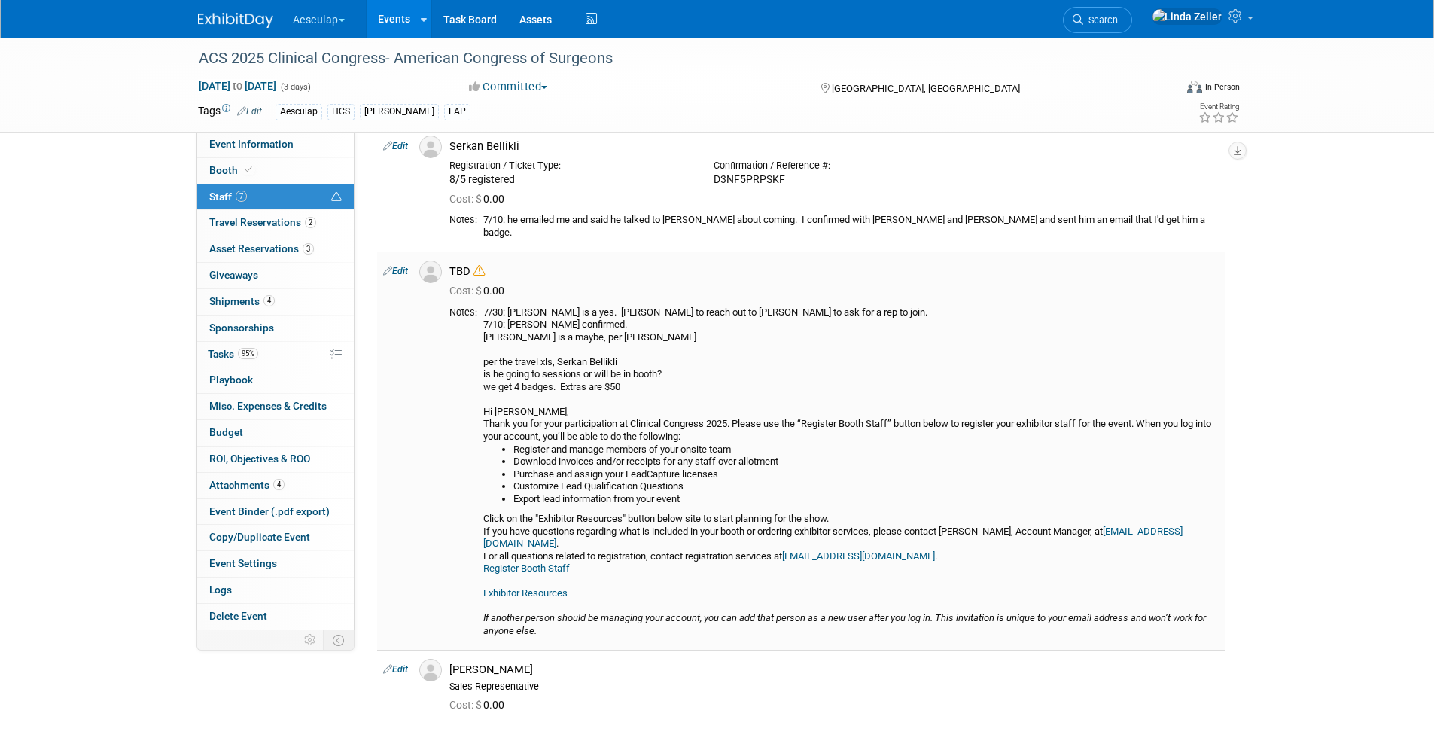
click at [504, 562] on link "Register Booth Staff" at bounding box center [526, 567] width 87 height 11
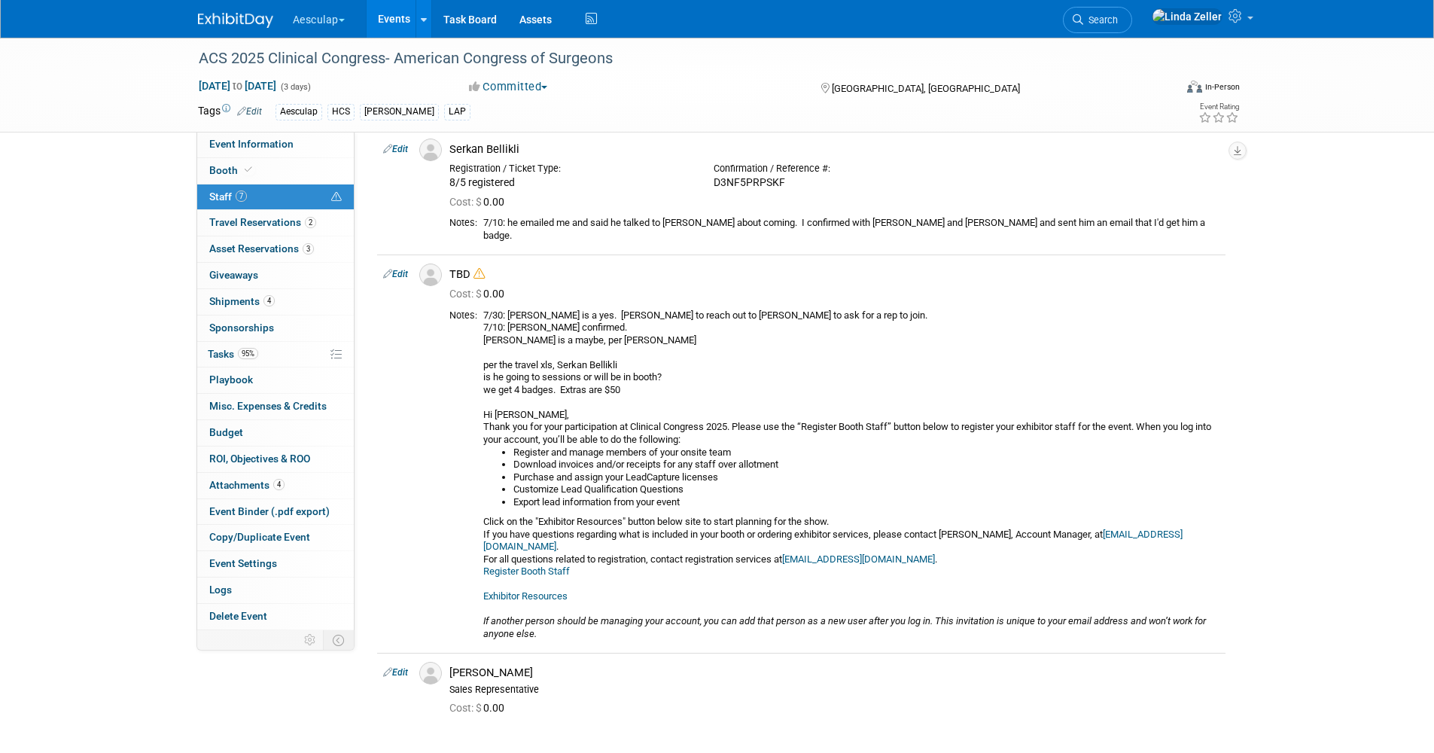
scroll to position [738, 0]
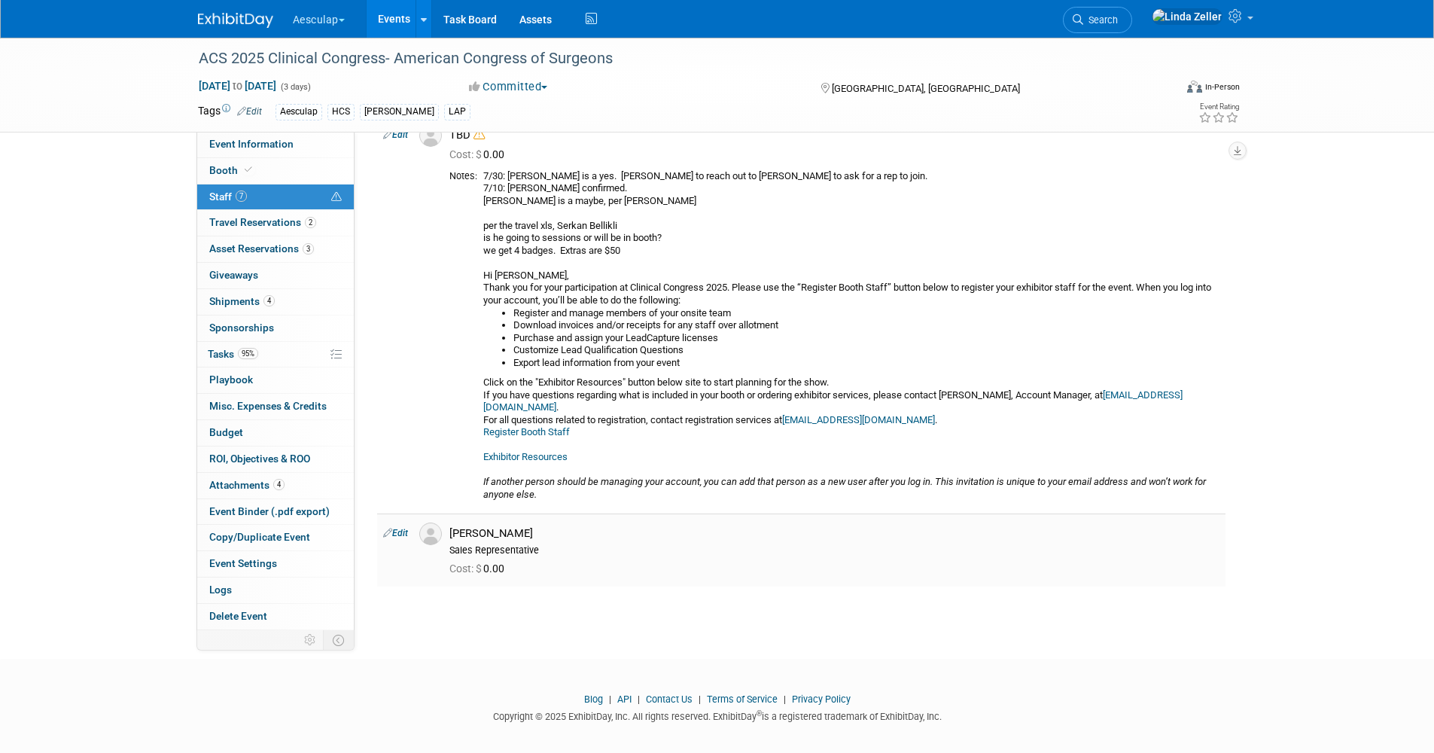
click at [394, 528] on link "Edit" at bounding box center [395, 533] width 25 height 11
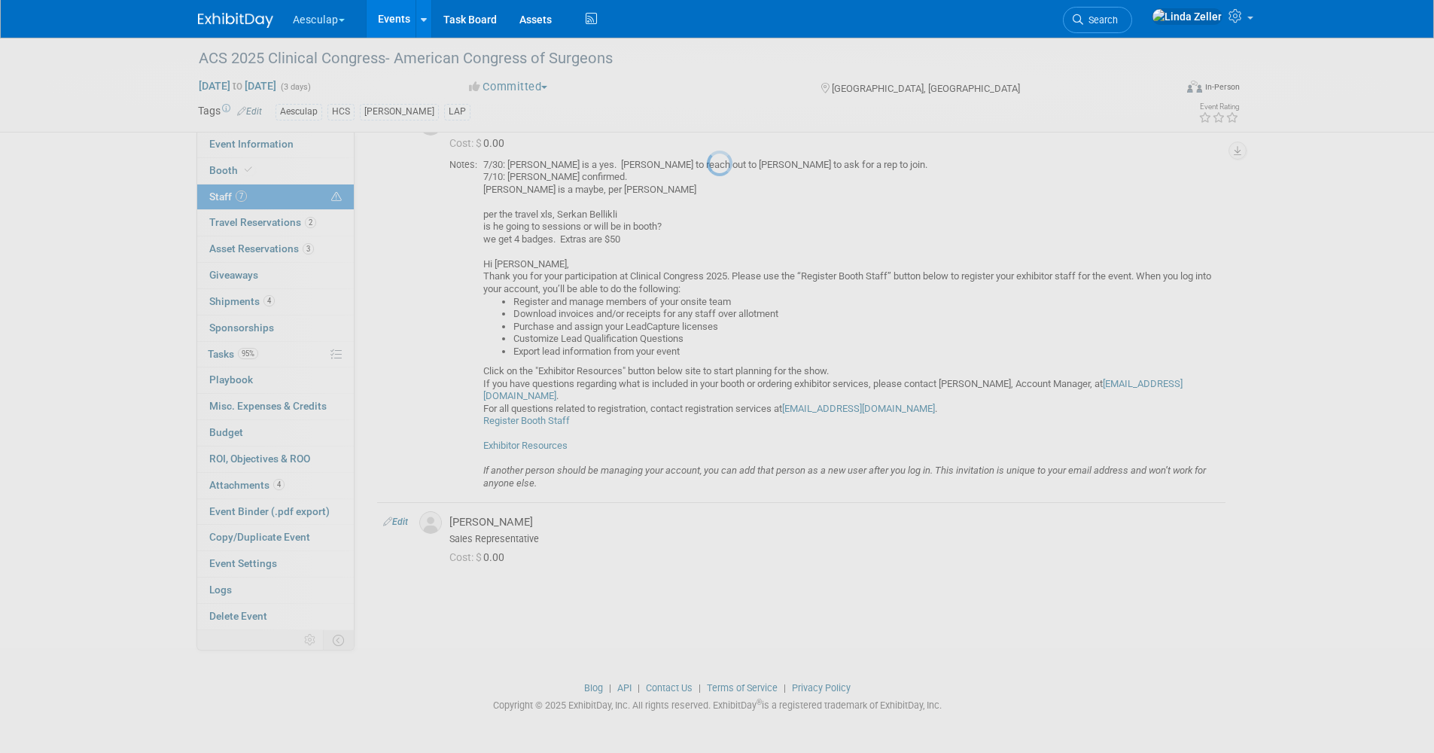
select select "26d24978-3fea-472c-bb4f-0101d7092ebd"
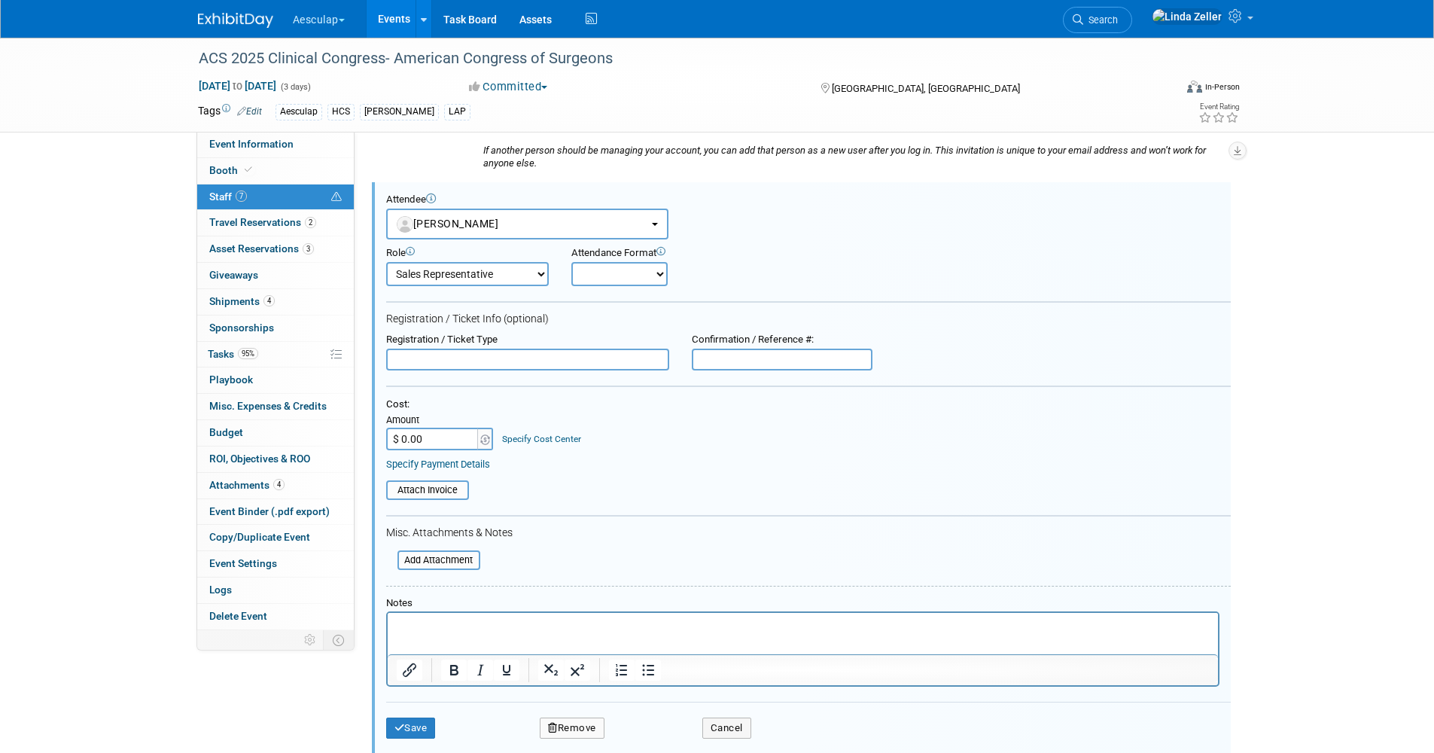
scroll to position [0, 0]
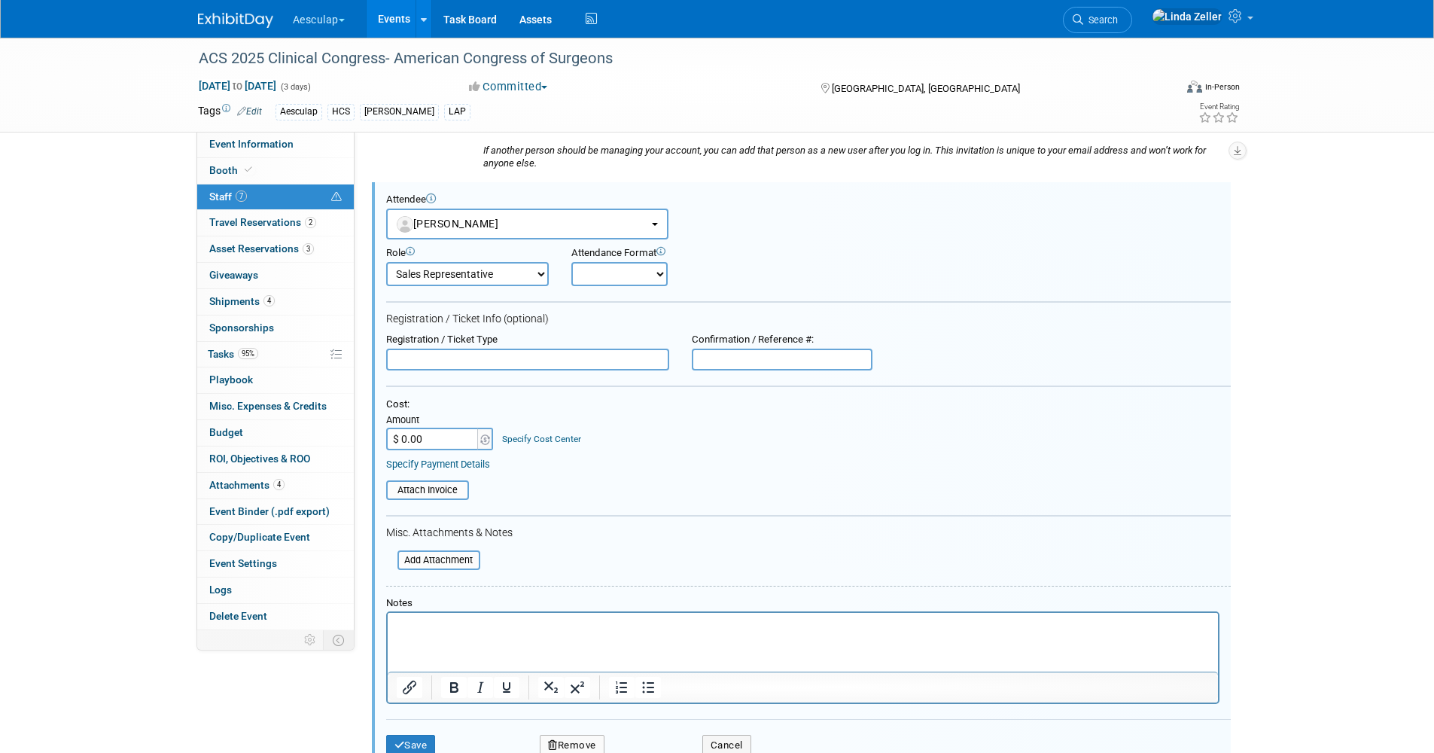
click at [697, 348] on input "text" at bounding box center [782, 359] width 181 height 23
paste input "C9NLJ9LVNGT"
type input "C9NLJ9LVNGT"
click at [415, 348] on input "text" at bounding box center [527, 359] width 283 height 23
click at [391, 348] on input "registered" at bounding box center [527, 359] width 283 height 23
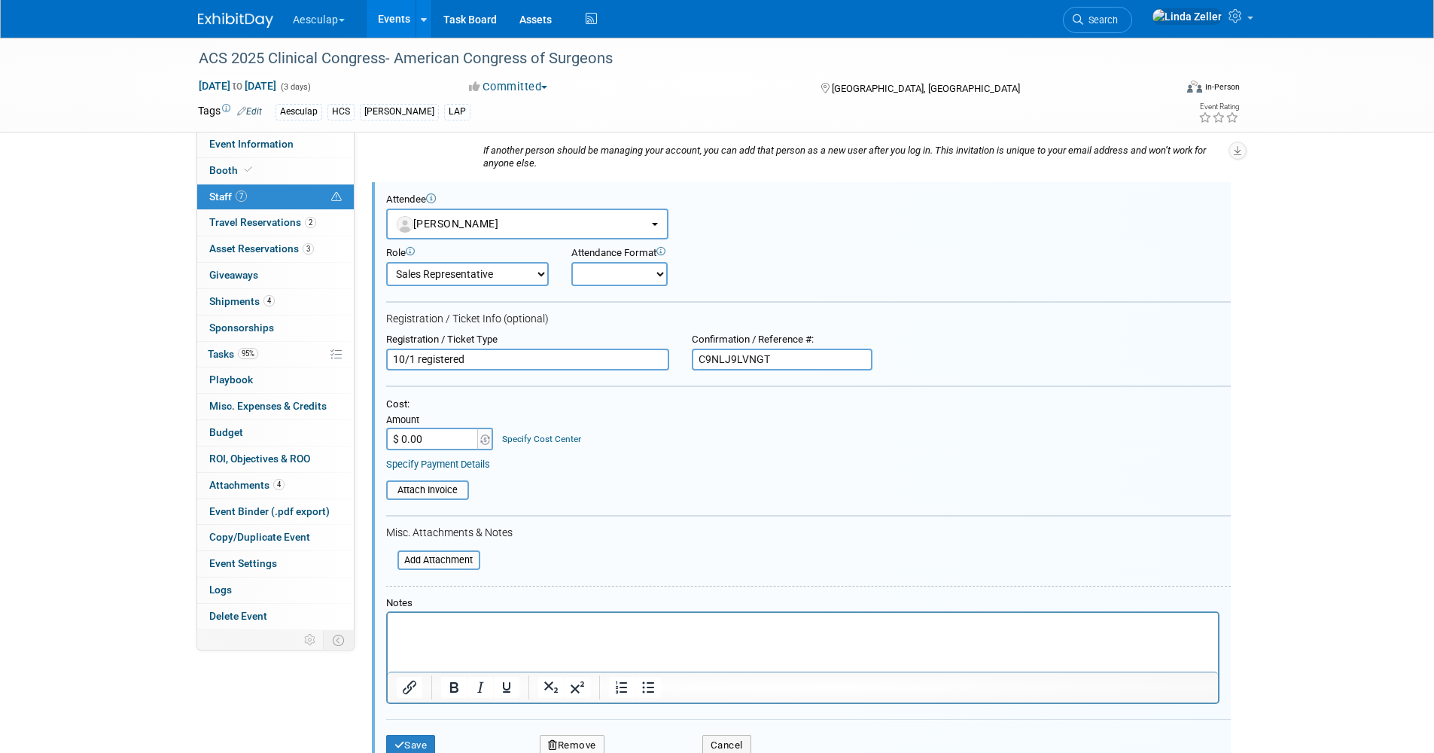
type input "10/1 registered"
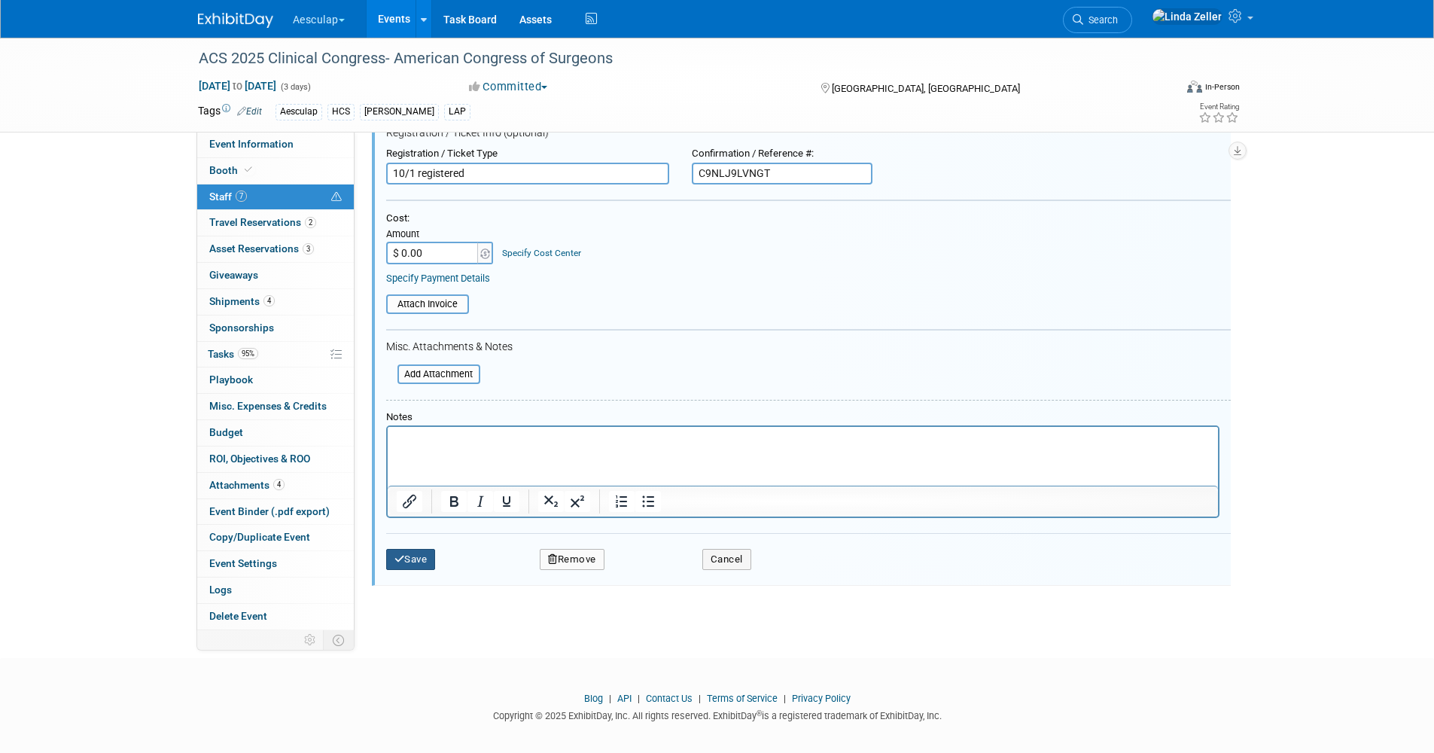
click at [412, 549] on button "Save" at bounding box center [411, 559] width 50 height 21
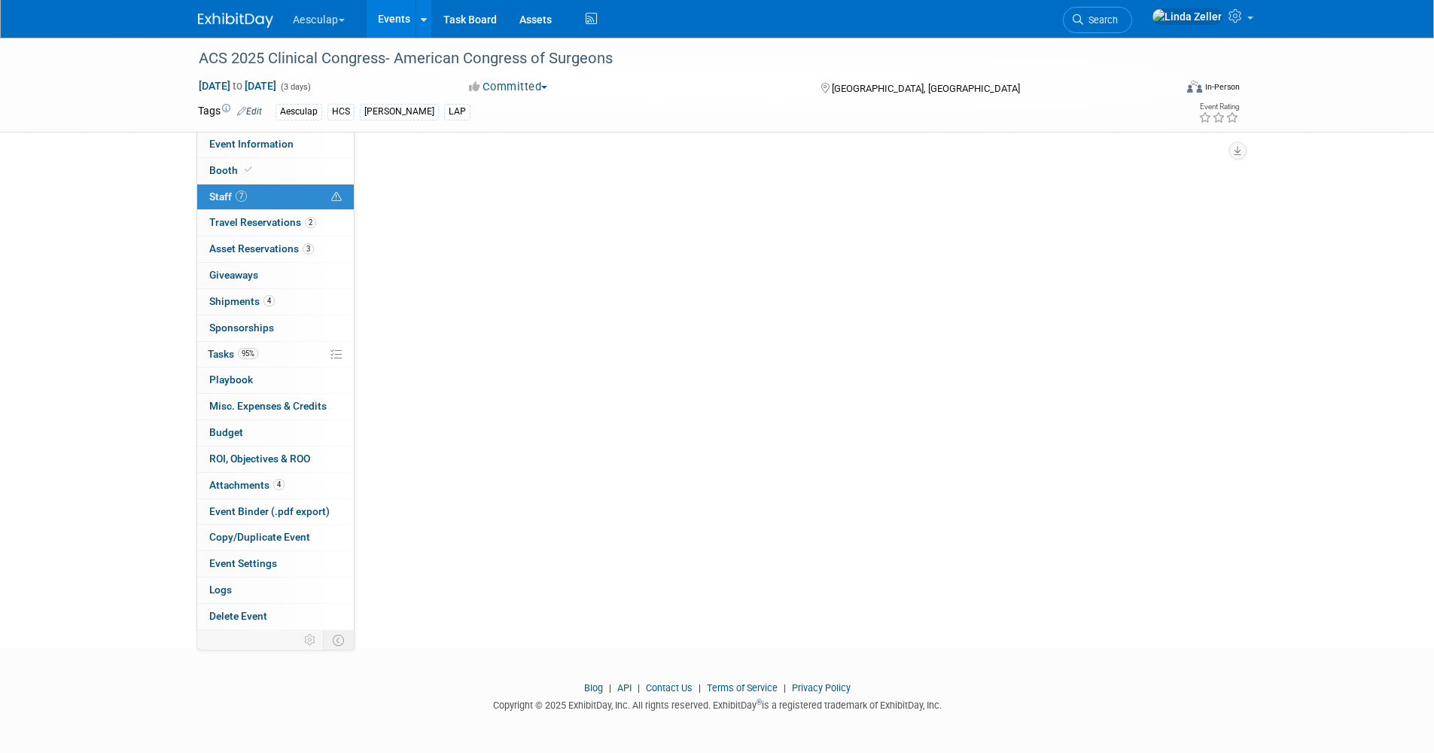
scroll to position [771, 0]
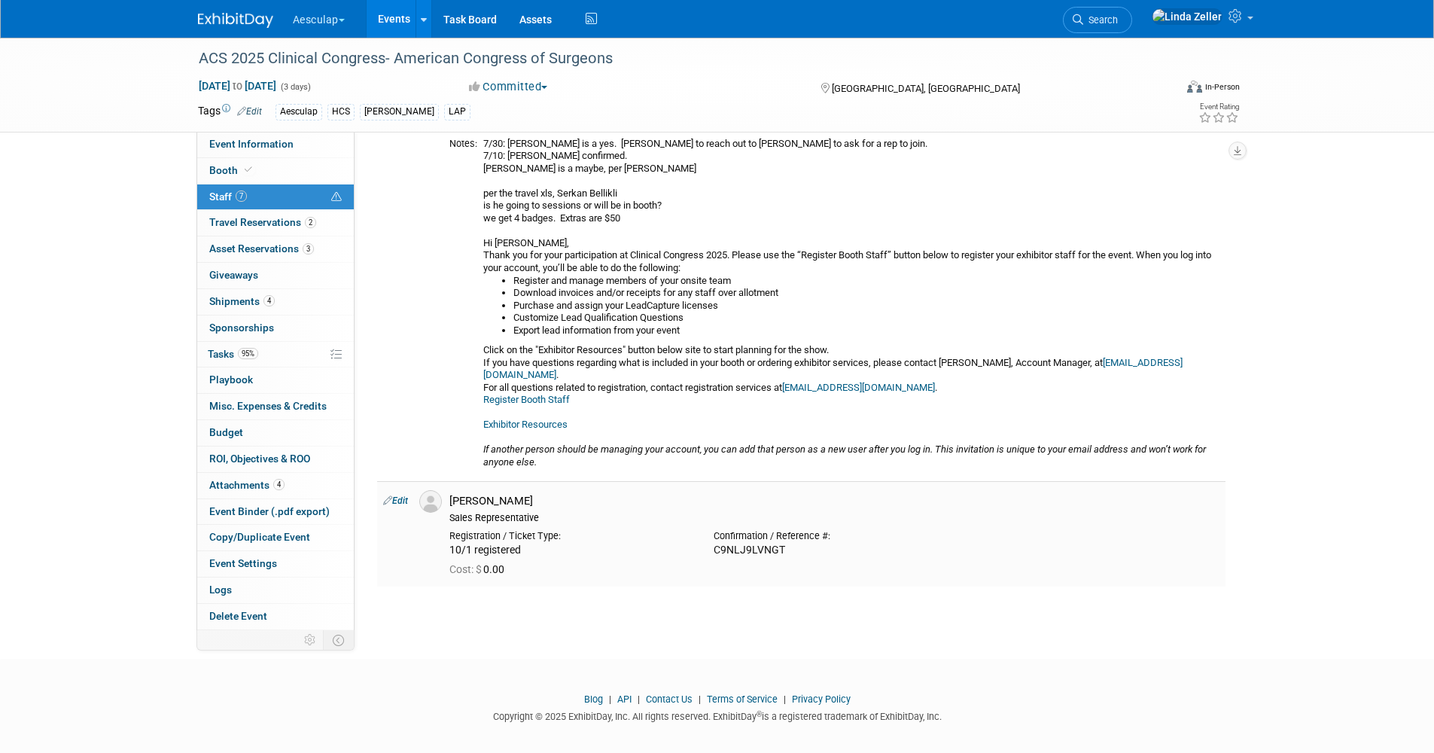
drag, startPoint x: 784, startPoint y: 537, endPoint x: 707, endPoint y: 539, distance: 76.8
click at [707, 539] on div "Confirmation / Reference #: C9NLJ9LVNGT" at bounding box center [834, 540] width 264 height 33
copy div "C9NLJ9LVNGT"
click at [243, 505] on span "Event Binder (.pdf export)" at bounding box center [269, 511] width 120 height 12
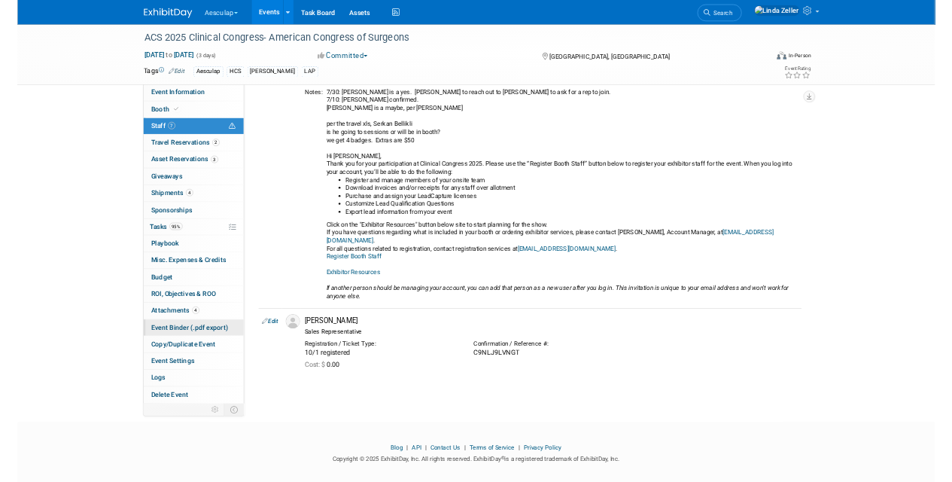
scroll to position [0, 0]
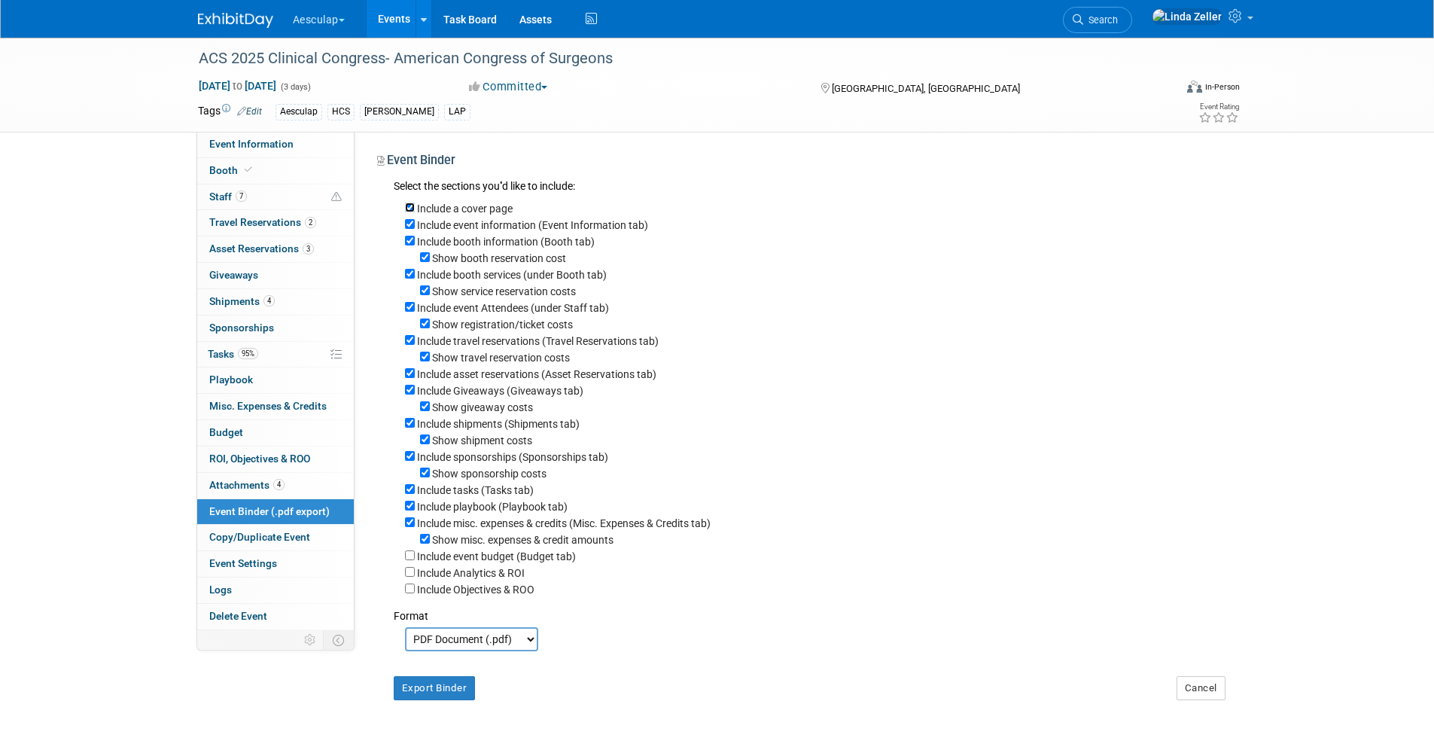
click at [409, 208] on input "Include a cover page" at bounding box center [410, 207] width 10 height 10
checkbox input "false"
click at [409, 342] on input "Include travel reservations (Travel Reservations tab)" at bounding box center [410, 340] width 10 height 10
checkbox input "false"
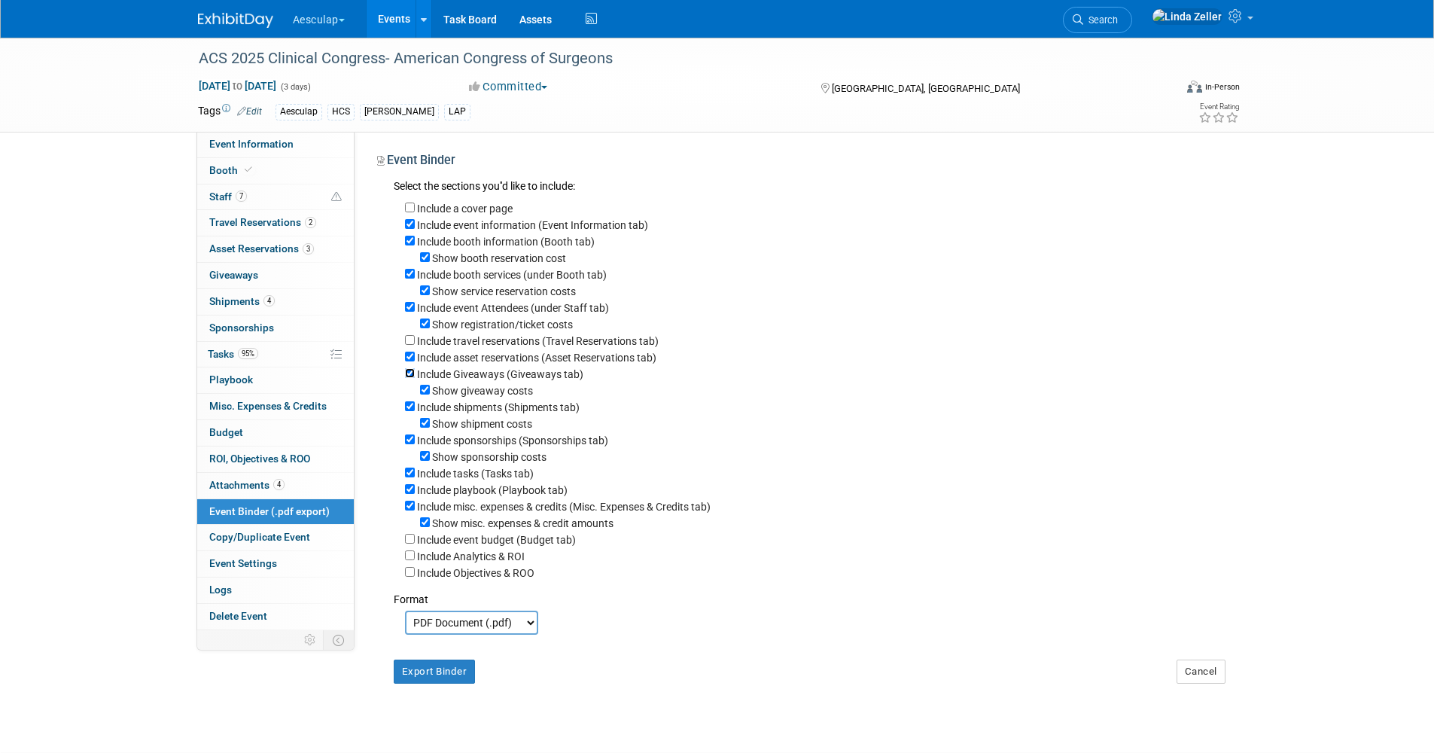
click at [410, 378] on input "Include Giveaways (Giveaways tab)" at bounding box center [410, 373] width 10 height 10
checkbox input "false"
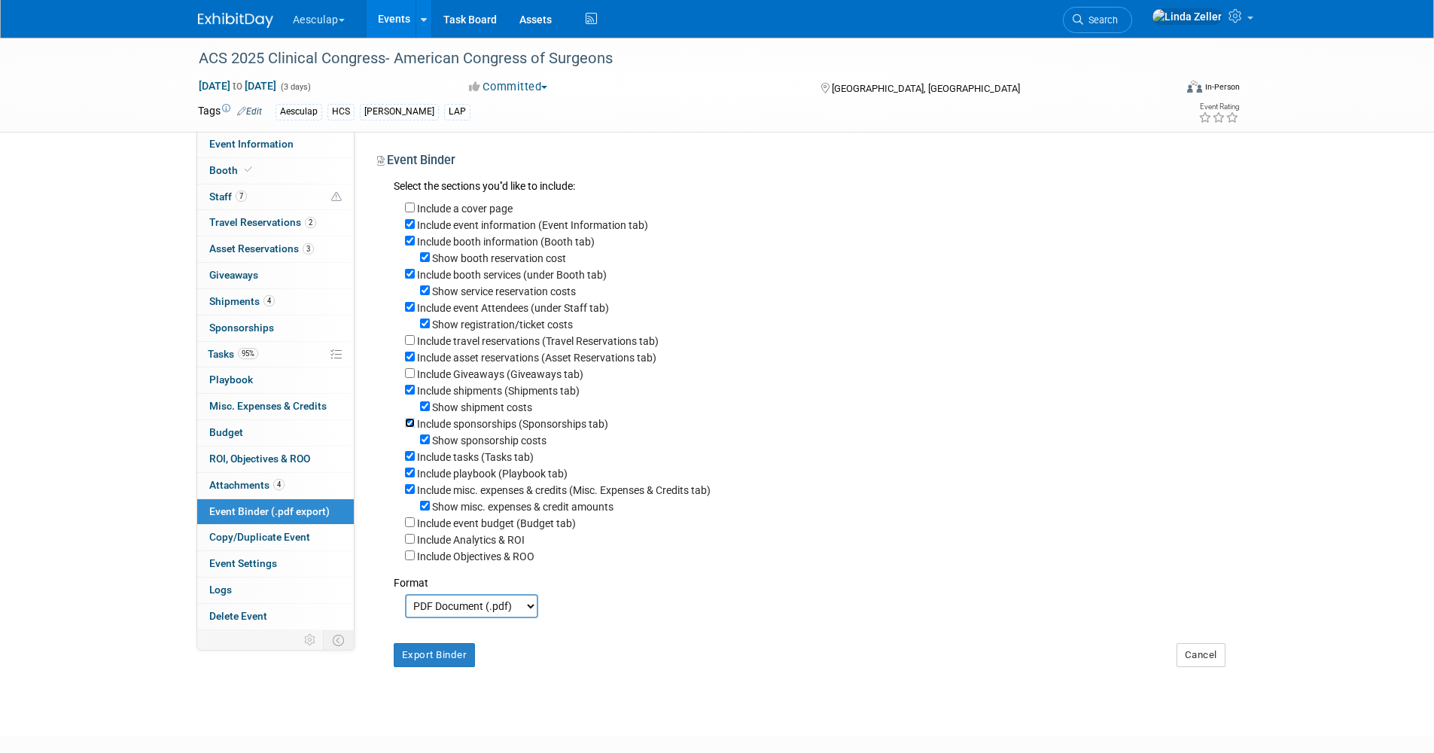
click at [409, 427] on input "Include sponsorships (Sponsorships tab)" at bounding box center [410, 423] width 10 height 10
checkbox input "false"
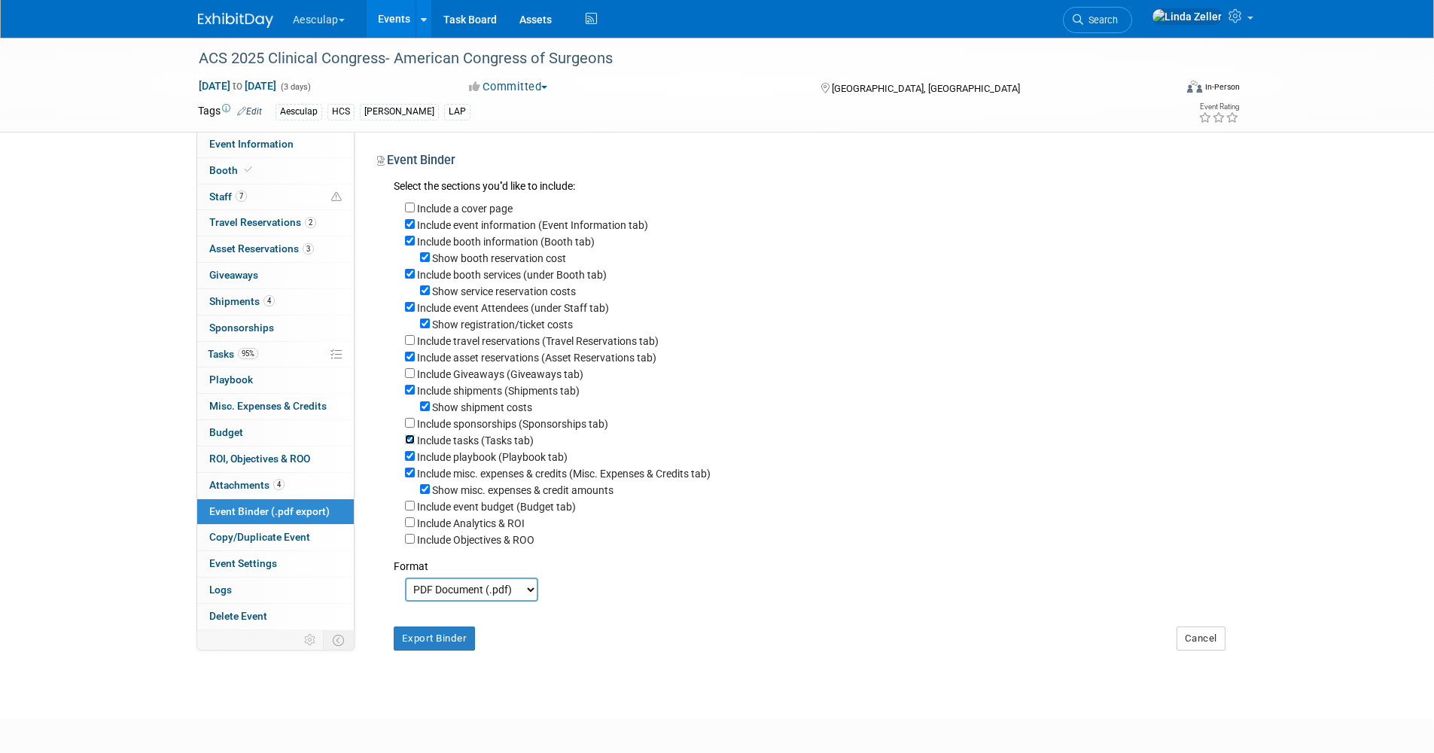
click at [407, 444] on input "Include tasks (Tasks tab)" at bounding box center [410, 439] width 10 height 10
checkbox input "false"
click at [407, 461] on input "Include playbook (Playbook tab)" at bounding box center [410, 456] width 10 height 10
checkbox input "false"
click at [407, 477] on input "Include misc. expenses & credits (Misc. Expenses & Credits tab)" at bounding box center [410, 472] width 10 height 10
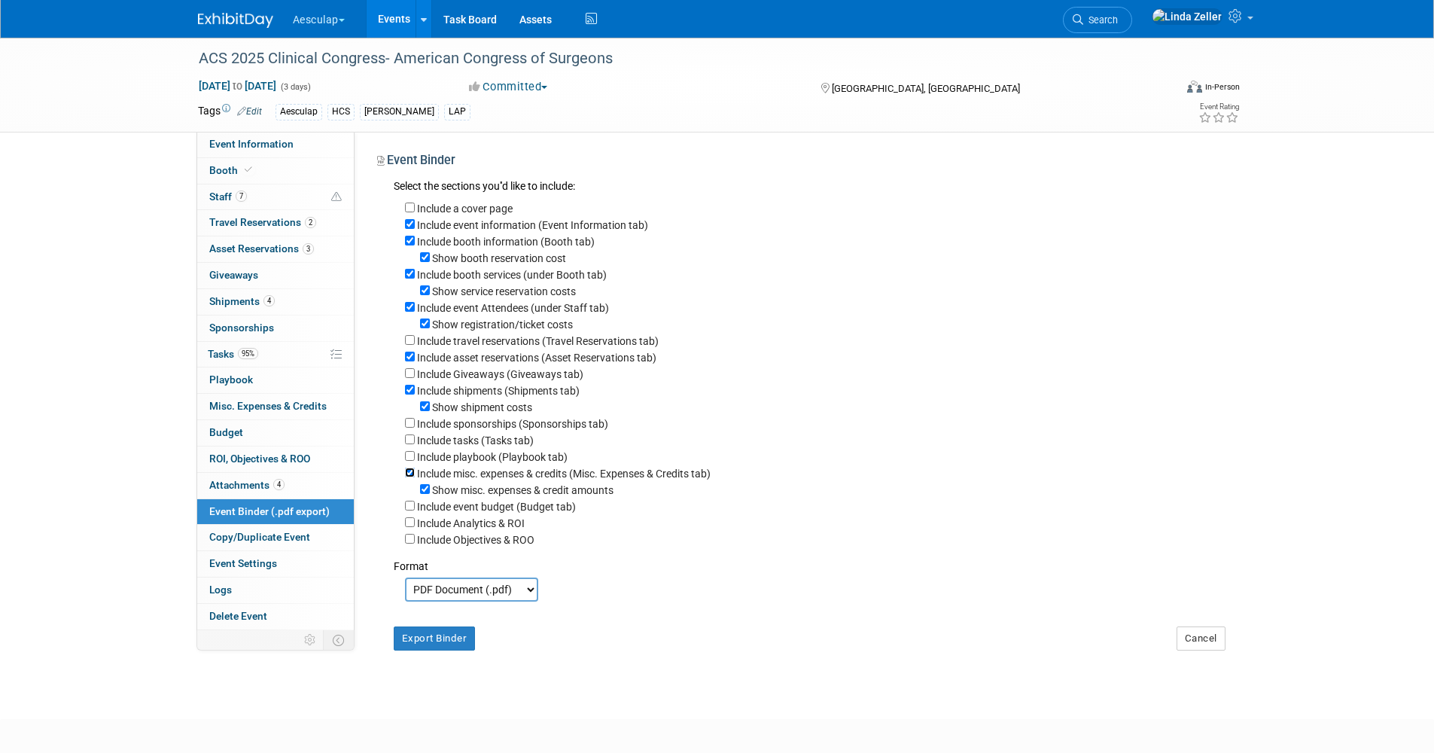
checkbox input "false"
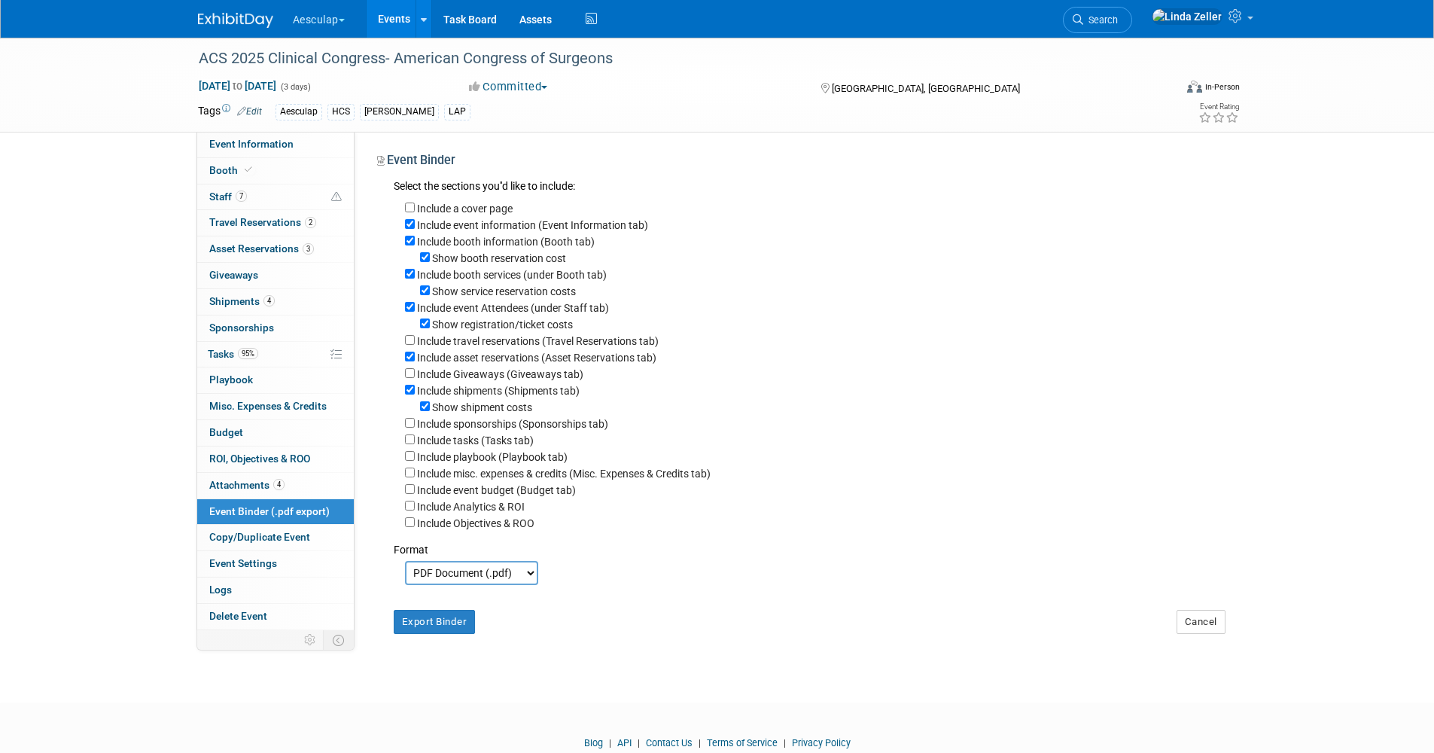
click at [432, 585] on select "PDF Document (.pdf) Microsoft Word (.docx)" at bounding box center [471, 573] width 133 height 24
select select "docx"
click at [405, 575] on select "PDF Document (.pdf) Microsoft Word (.docx)" at bounding box center [471, 573] width 133 height 24
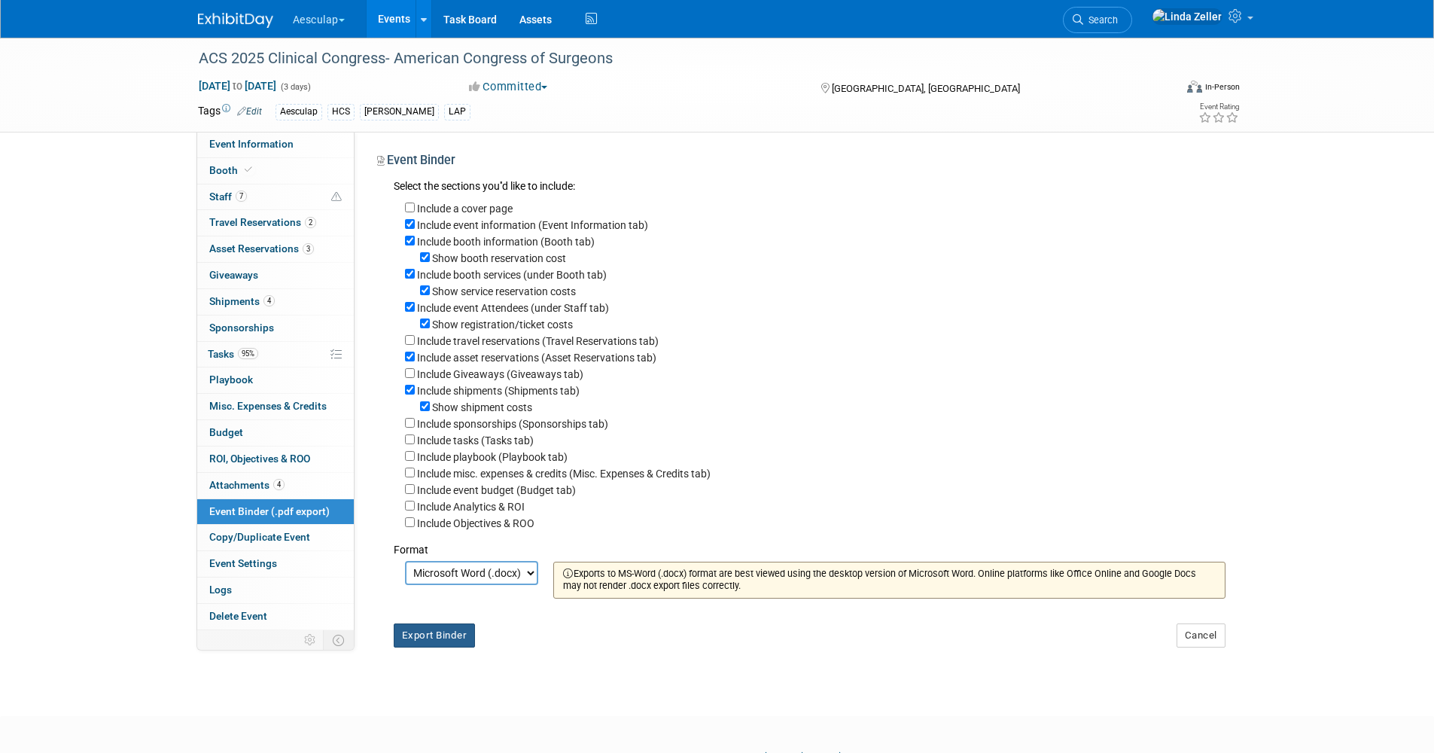
click at [430, 647] on button "Export Binder" at bounding box center [435, 635] width 82 height 24
click at [193, 63] on div "ACS 2025 Clinical Congress- American Congress of Surgeons" at bounding box center [672, 58] width 958 height 27
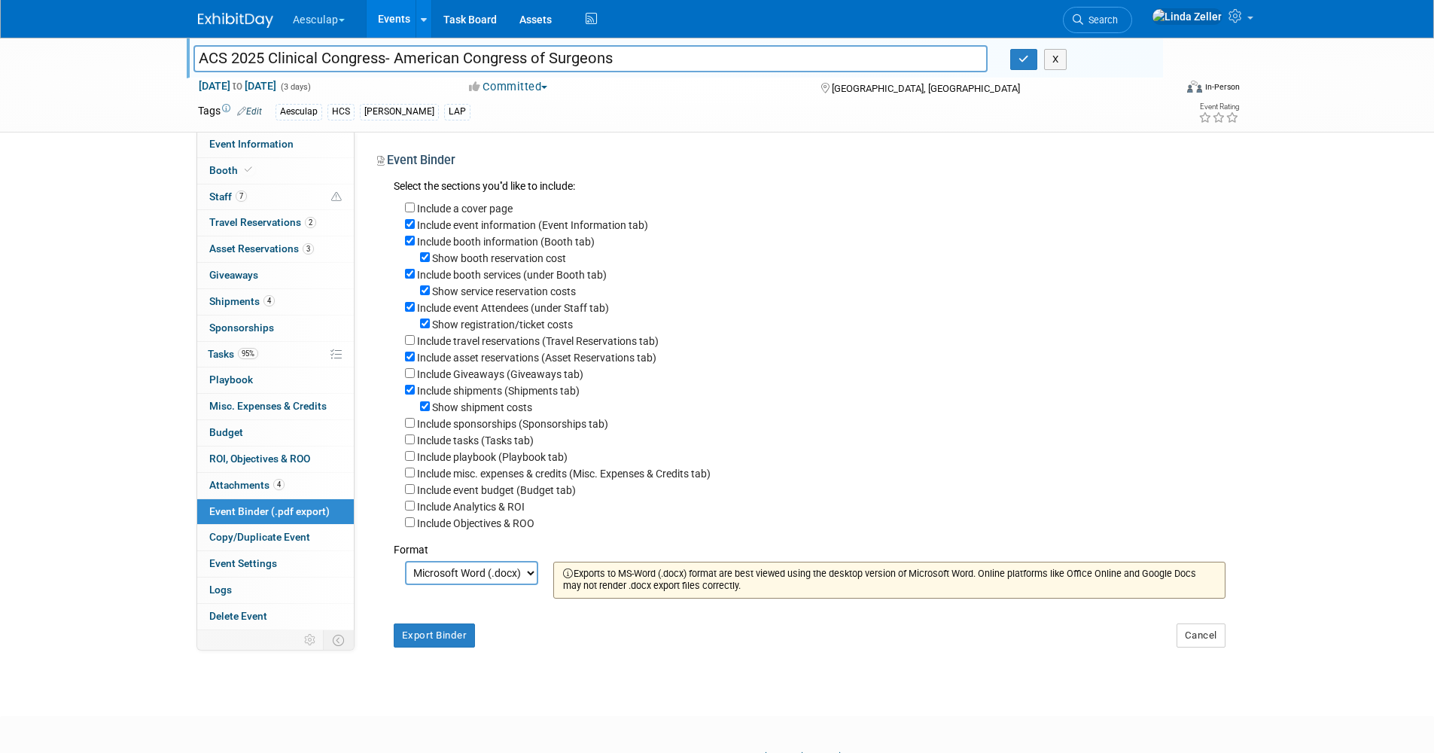
drag, startPoint x: 196, startPoint y: 53, endPoint x: 640, endPoint y: 58, distance: 444.8
click at [640, 58] on input "ACS 2025 Clinical Congress- American Congress of Surgeons" at bounding box center [590, 58] width 795 height 26
click at [1027, 58] on icon "button" at bounding box center [1023, 59] width 11 height 10
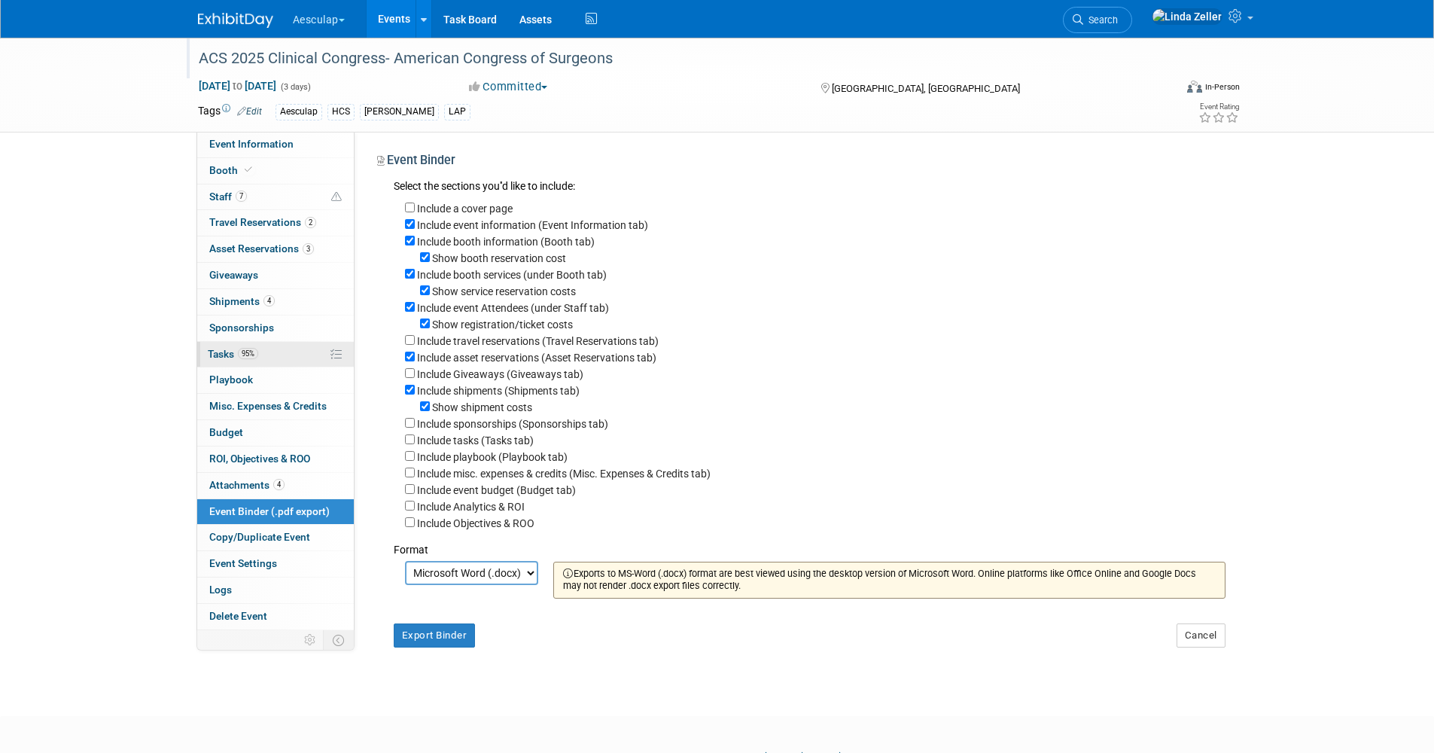
click at [228, 359] on span "Tasks 95%" at bounding box center [233, 354] width 50 height 12
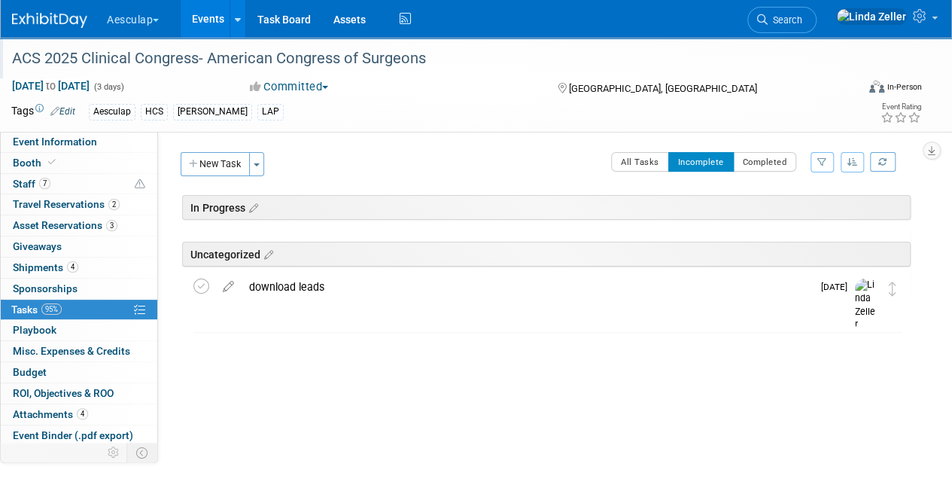
click at [482, 247] on div "Uncategorized" at bounding box center [546, 254] width 728 height 25
click at [802, 18] on span "Search" at bounding box center [785, 19] width 35 height 11
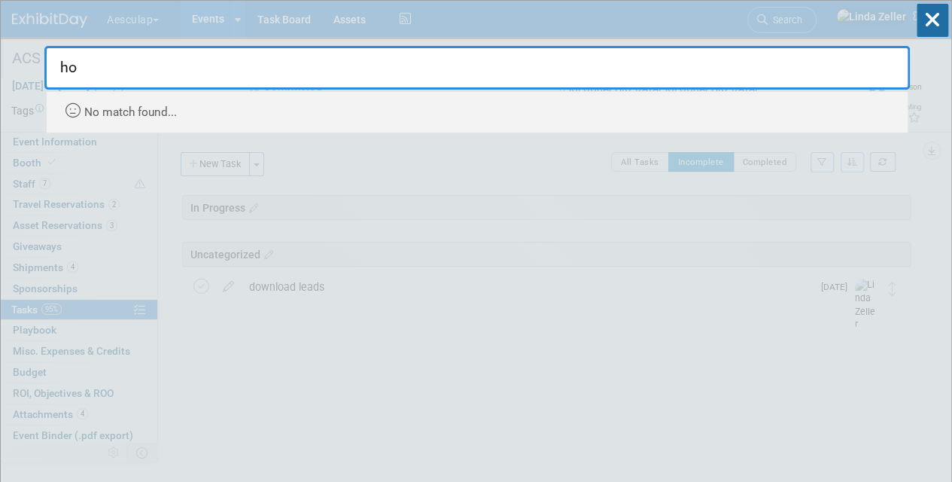
type input "h"
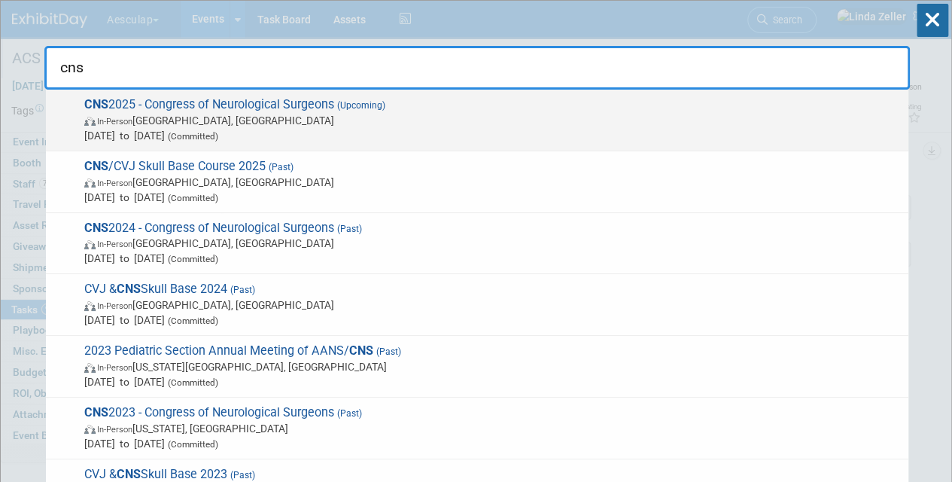
type input "cns"
click at [157, 122] on span "In-Person Los Angeles, CA" at bounding box center [492, 120] width 817 height 15
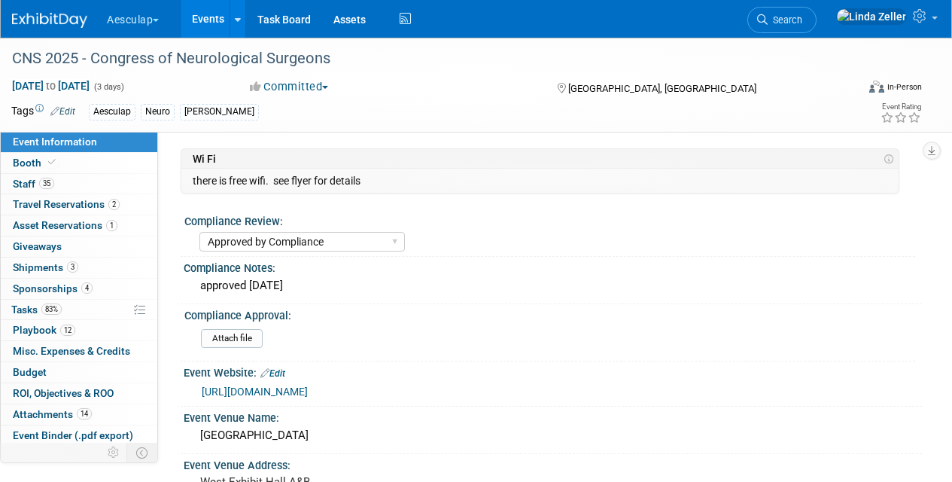
select select "Approved by Compliance"
select select "Neuro"
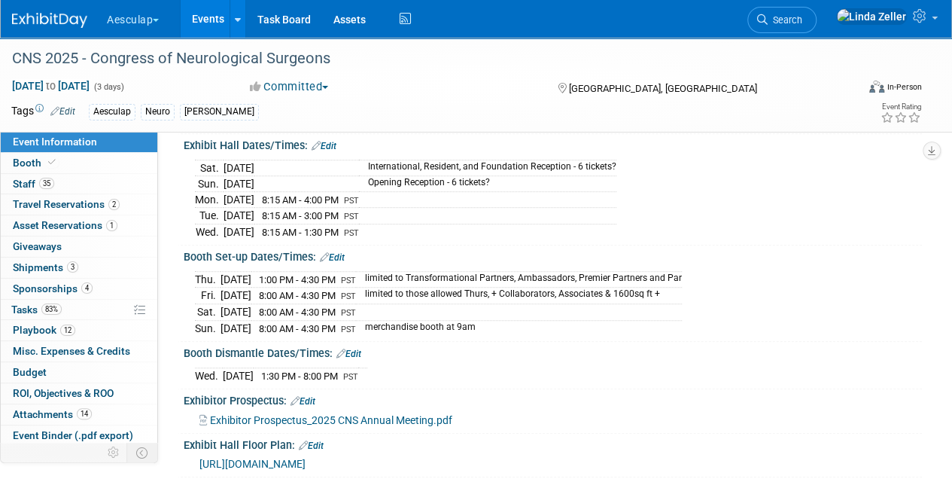
scroll to position [527, 0]
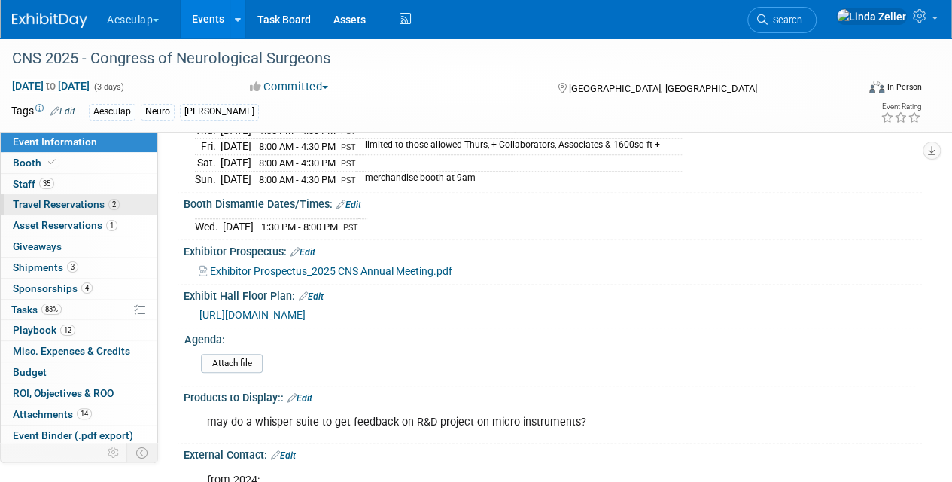
click at [21, 203] on span "Travel Reservations 2" at bounding box center [66, 204] width 107 height 12
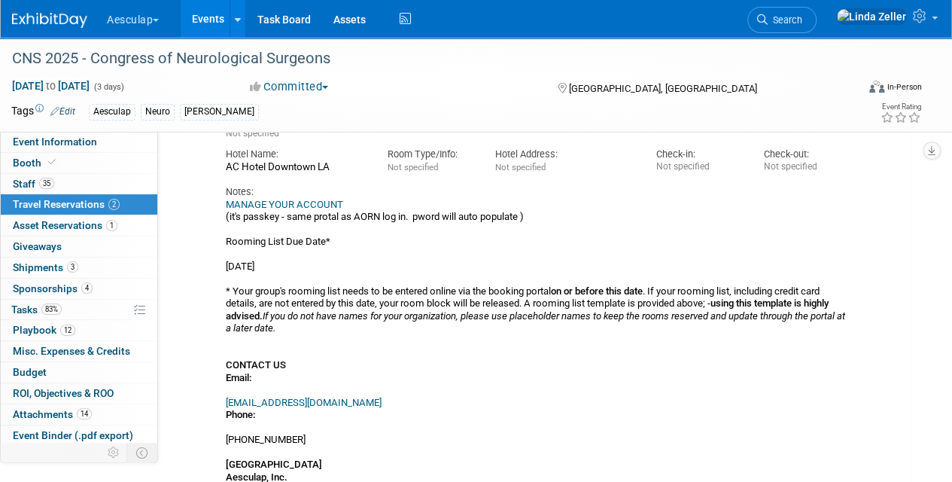
scroll to position [75, 0]
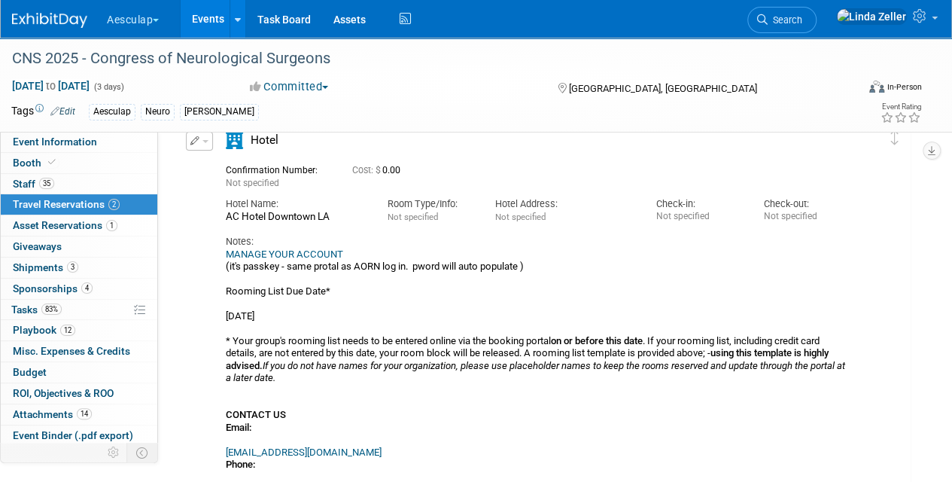
click at [329, 254] on link "MANAGE YOUR ACCOUNT" at bounding box center [284, 253] width 117 height 11
